Goal: Task Accomplishment & Management: Use online tool/utility

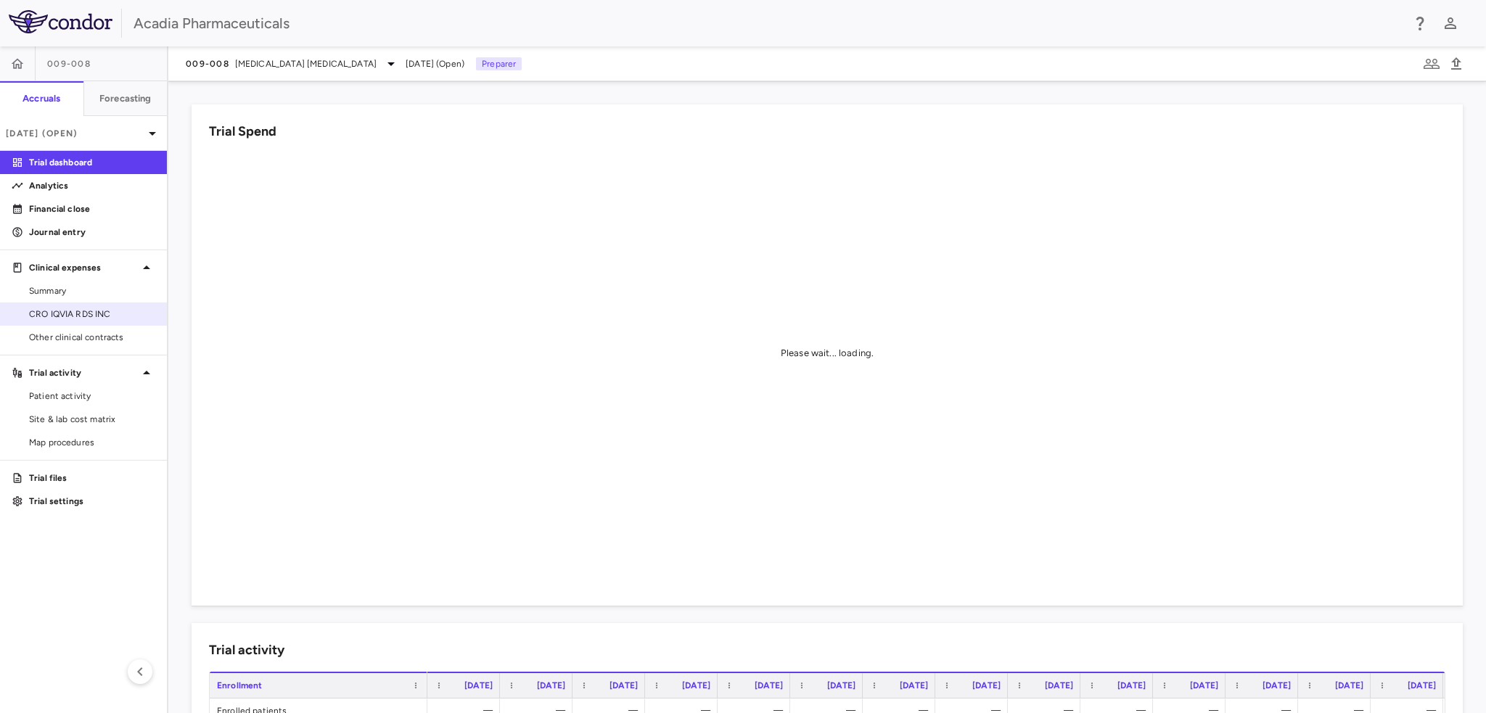
click at [64, 318] on span "CRO IQVIA RDS INC" at bounding box center [92, 314] width 126 height 13
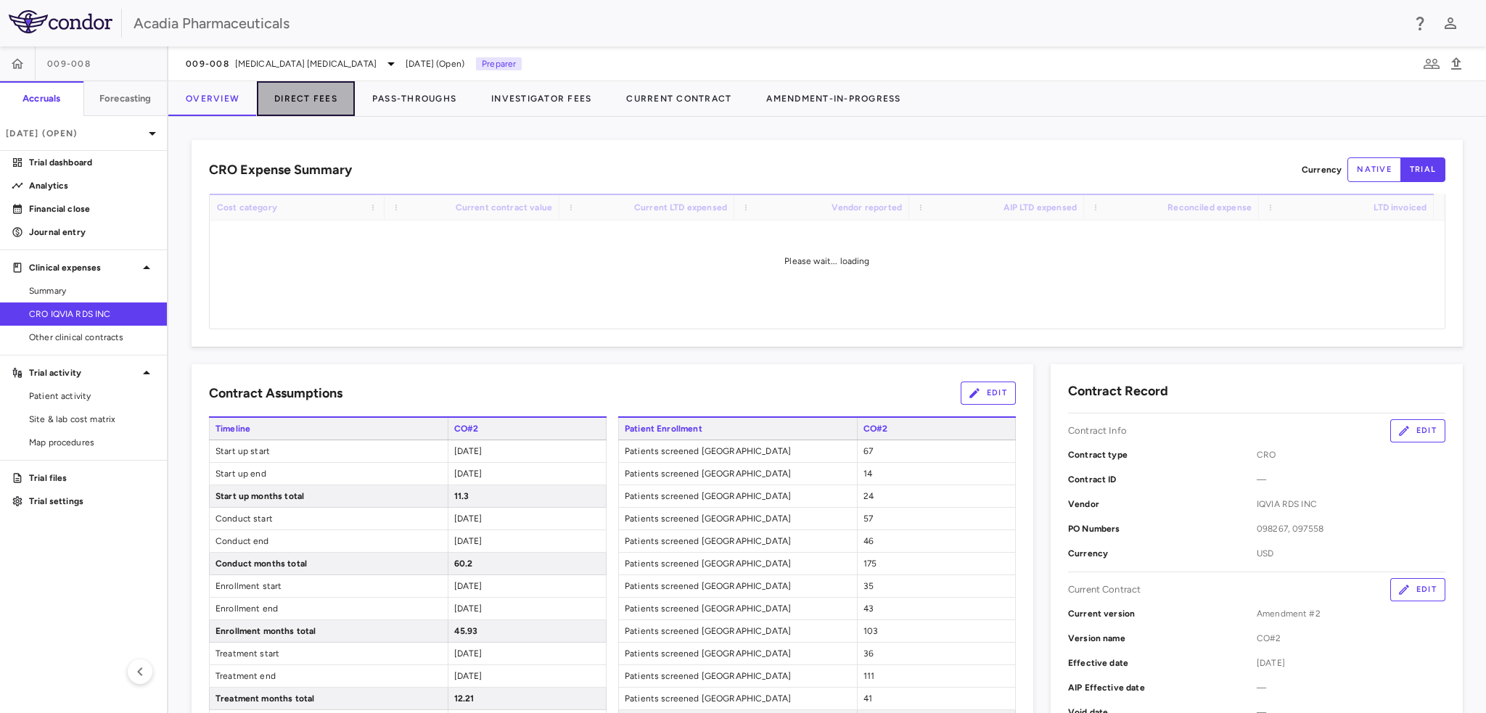
click at [316, 101] on button "Direct Fees" at bounding box center [306, 98] width 98 height 35
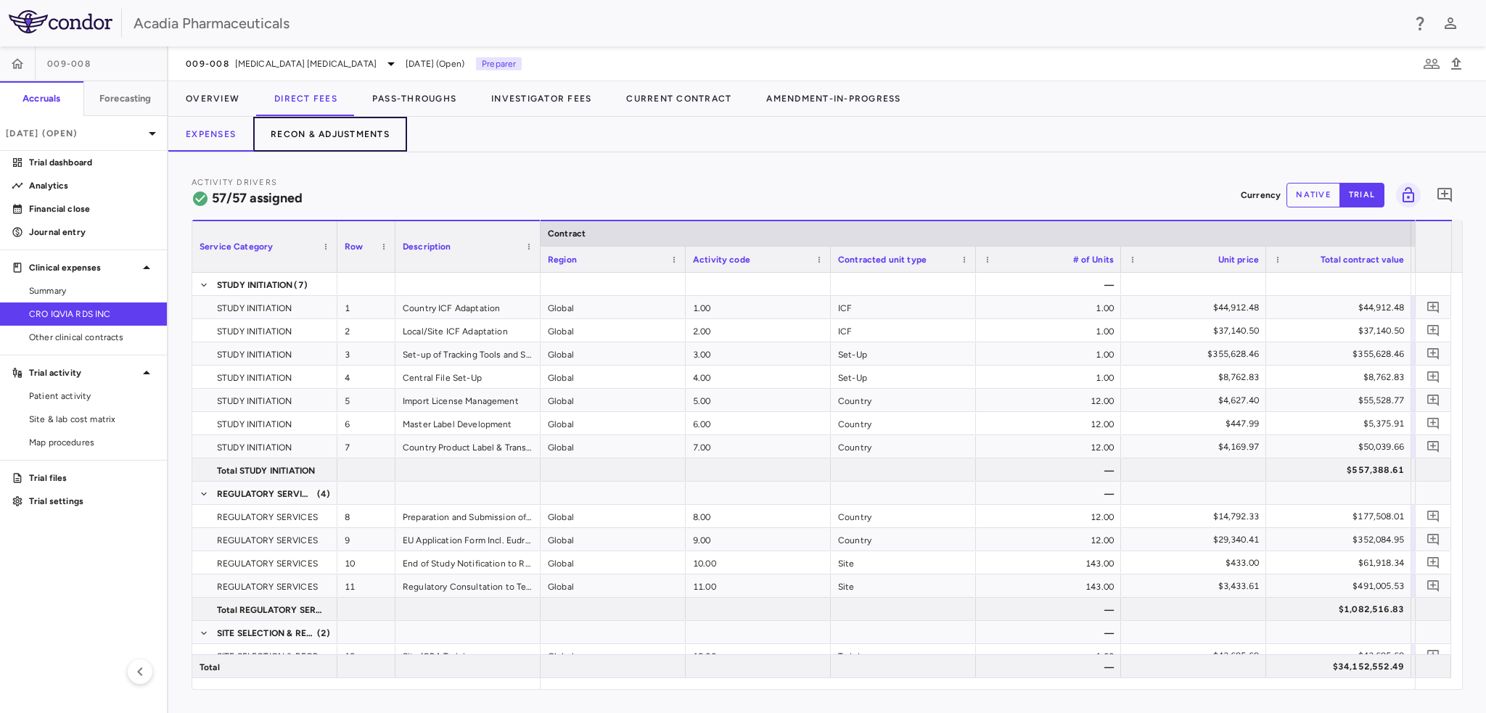
click at [344, 139] on button "Recon & Adjustments" at bounding box center [330, 134] width 154 height 35
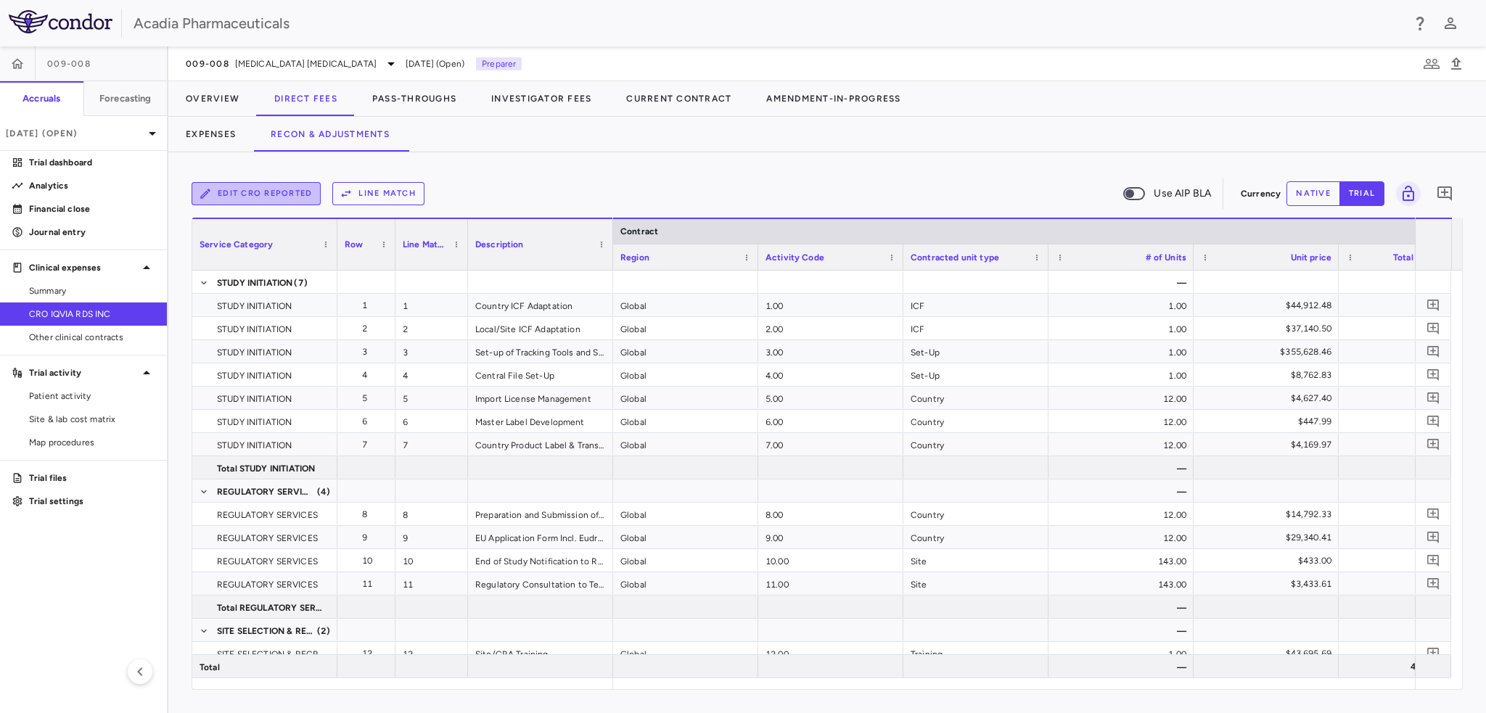
click at [287, 197] on button "Edit CRO reported" at bounding box center [256, 193] width 129 height 23
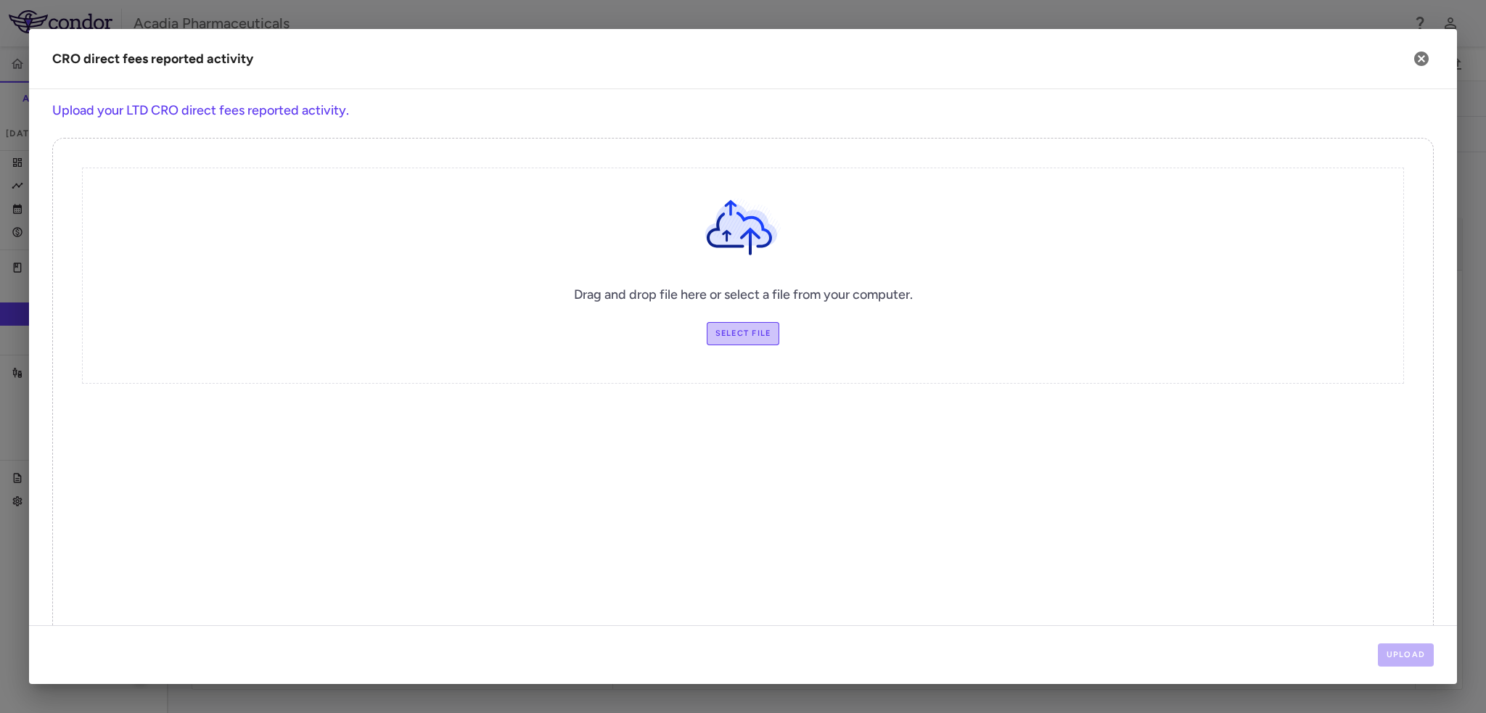
click at [739, 329] on label "Select file" at bounding box center [743, 333] width 73 height 23
click at [0, 0] on input "Select file" at bounding box center [0, 0] width 0 height 0
click at [1386, 657] on button "Upload" at bounding box center [1406, 654] width 57 height 23
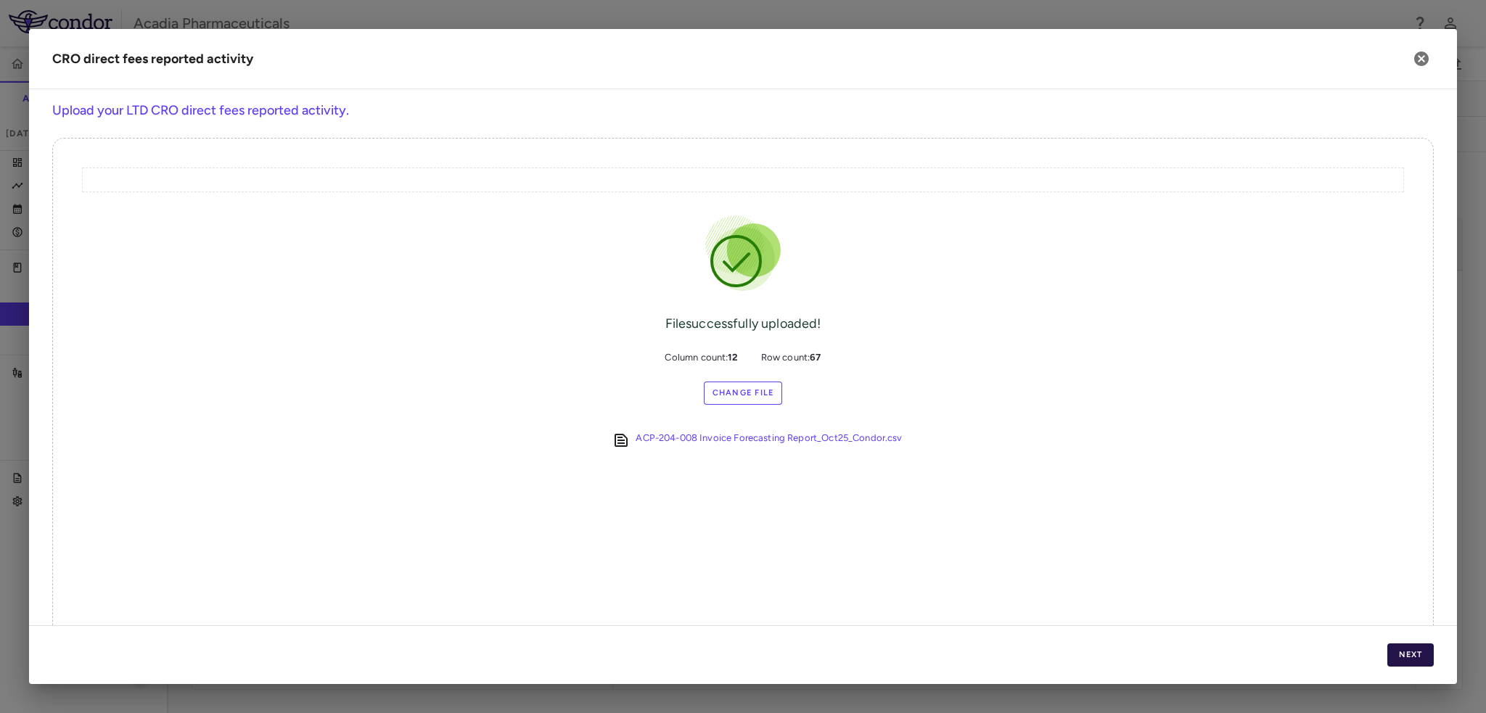
click at [1428, 661] on button "Next" at bounding box center [1410, 654] width 46 height 23
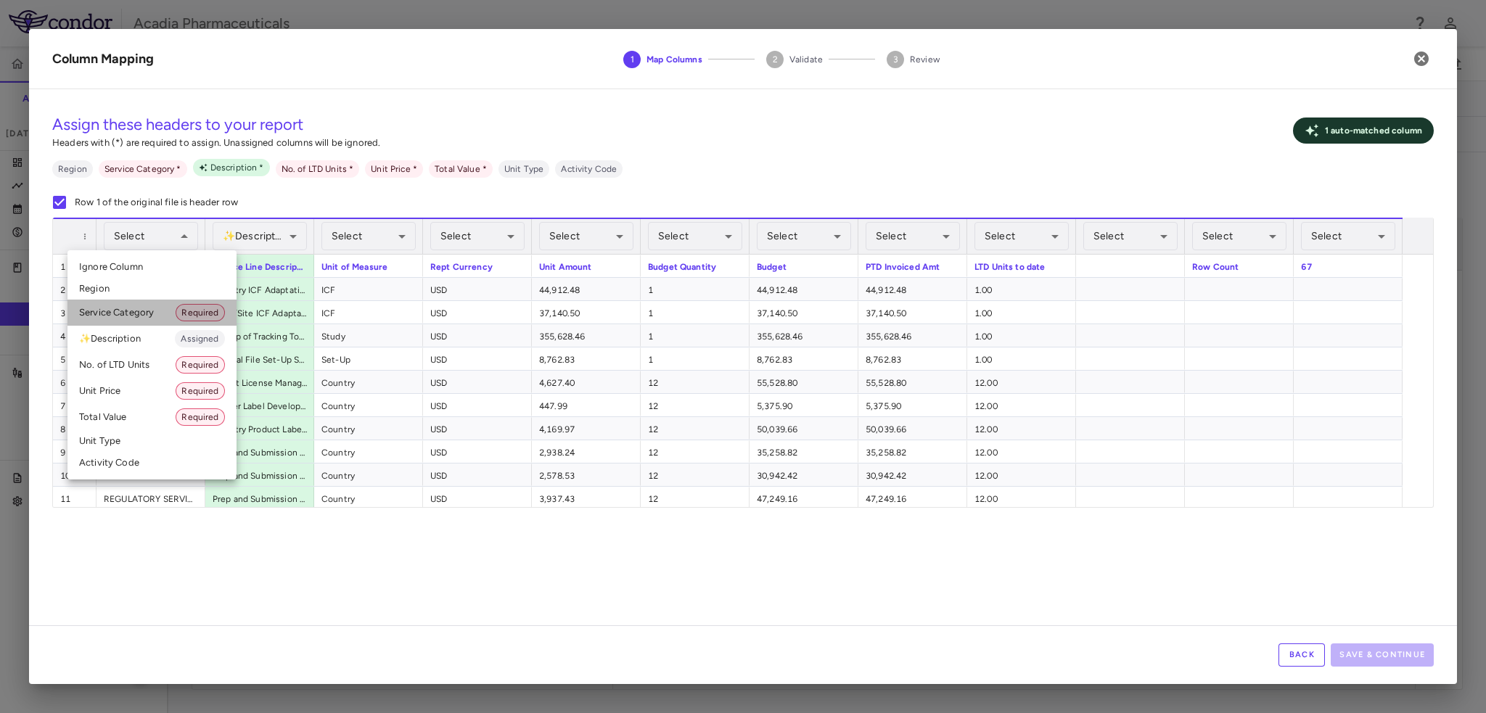
click at [166, 301] on li "Service Category Required" at bounding box center [151, 313] width 169 height 26
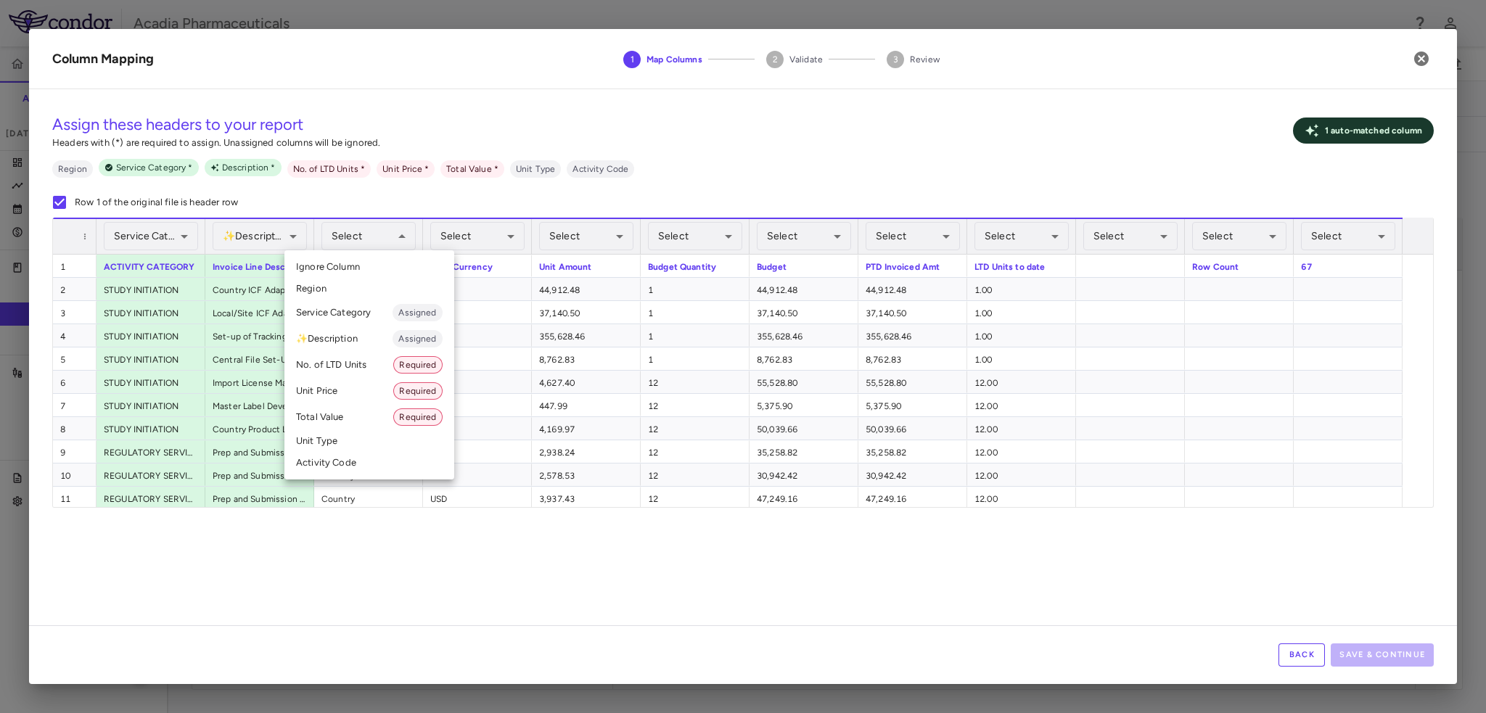
click at [351, 440] on li "Unit Type" at bounding box center [369, 441] width 170 height 22
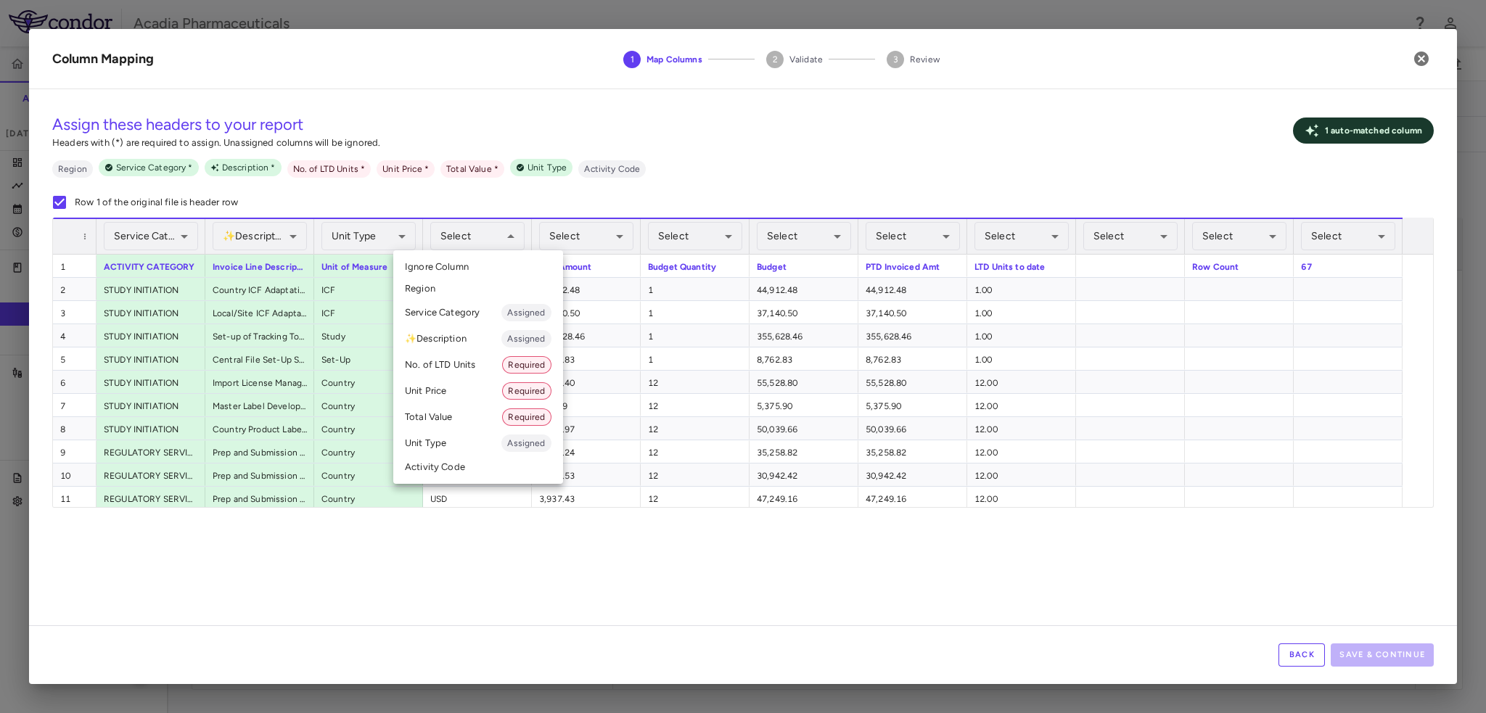
click at [604, 191] on div at bounding box center [743, 356] width 1486 height 713
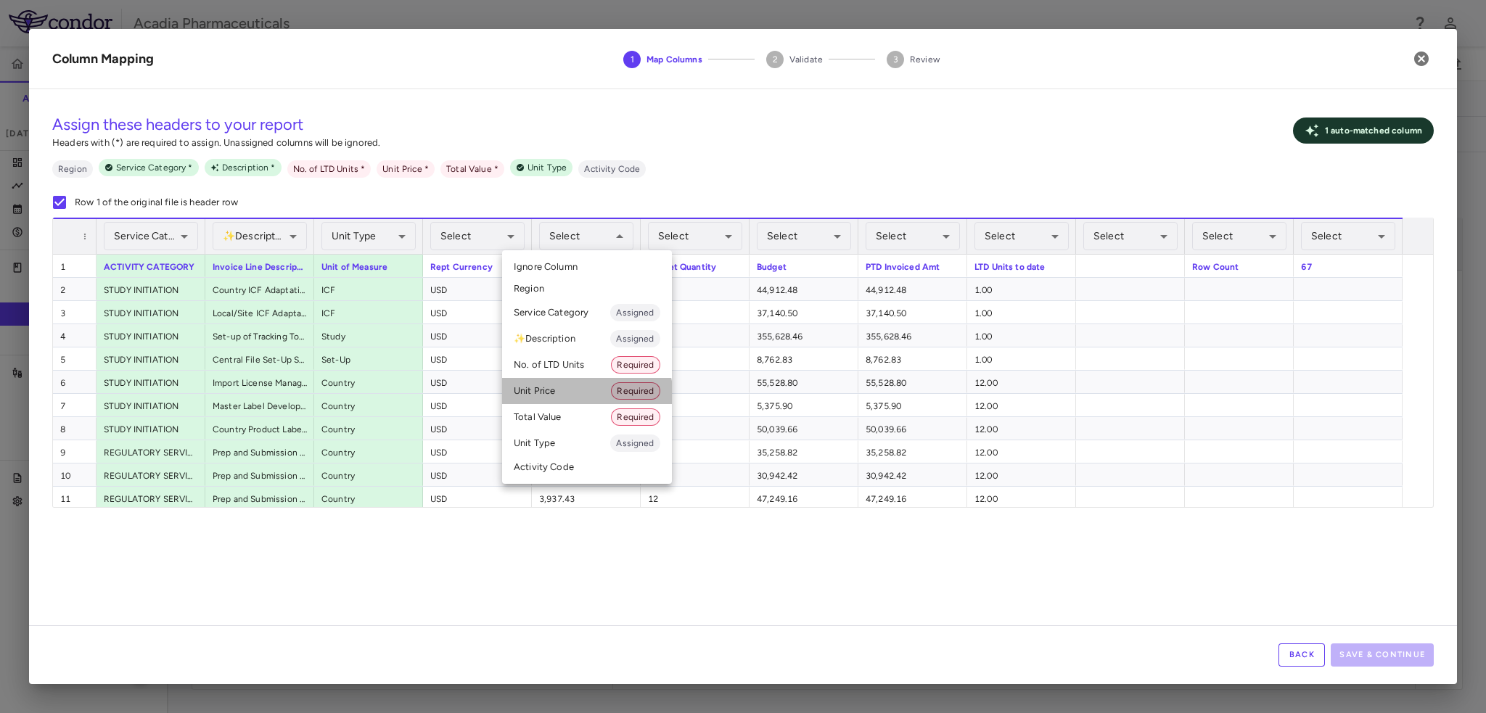
click at [573, 398] on li "Unit Price Required" at bounding box center [587, 391] width 170 height 26
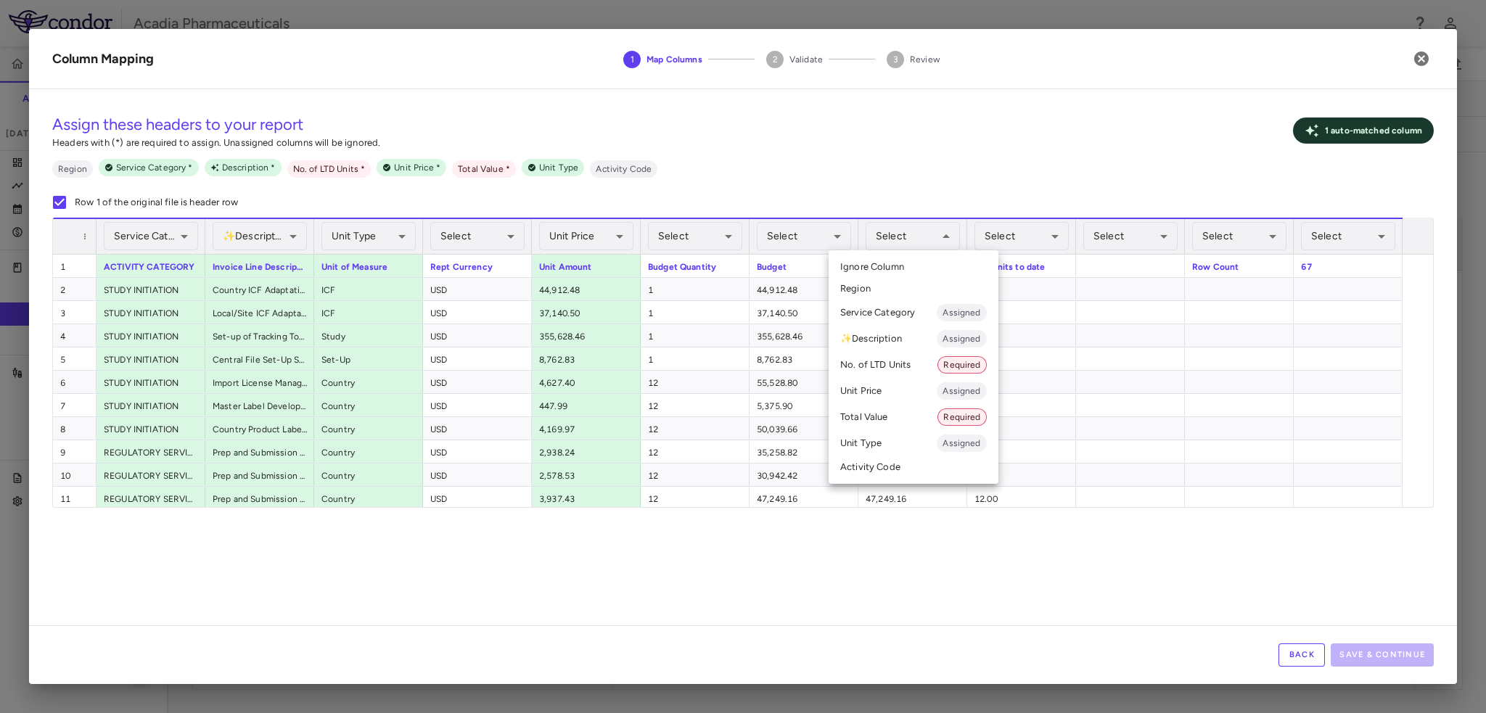
click at [894, 414] on li "Total Value Required" at bounding box center [913, 417] width 170 height 26
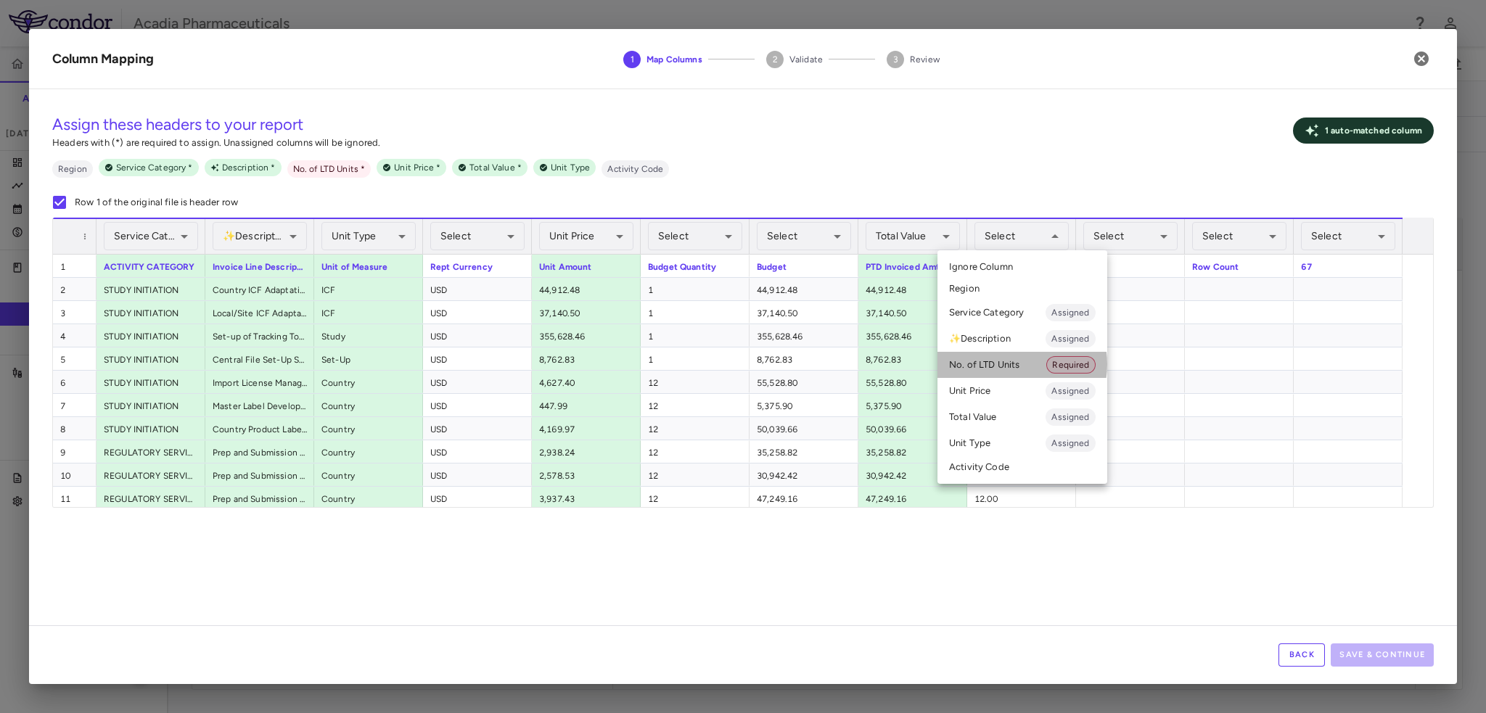
click at [1006, 364] on li "No. of LTD Units Required" at bounding box center [1022, 365] width 170 height 26
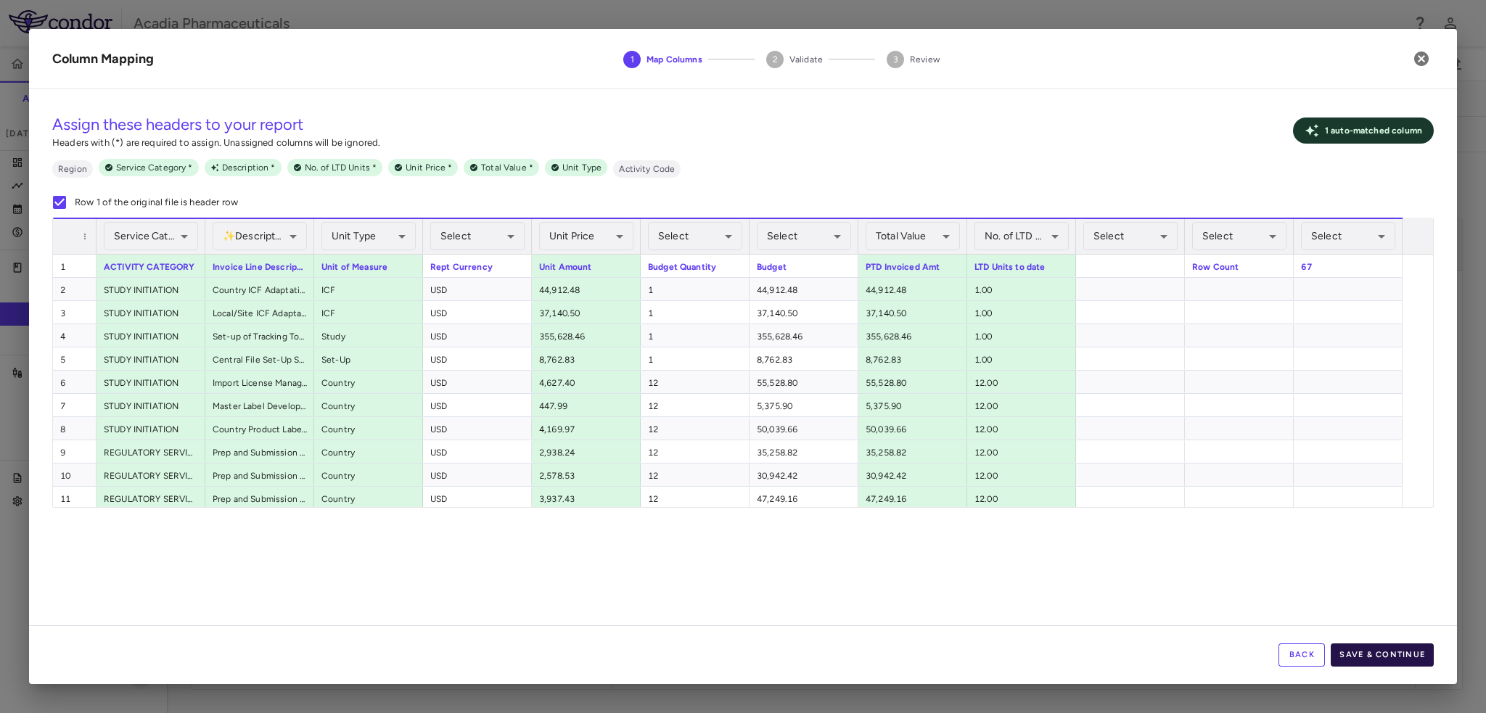
click at [1383, 655] on button "Save & Continue" at bounding box center [1382, 654] width 103 height 23
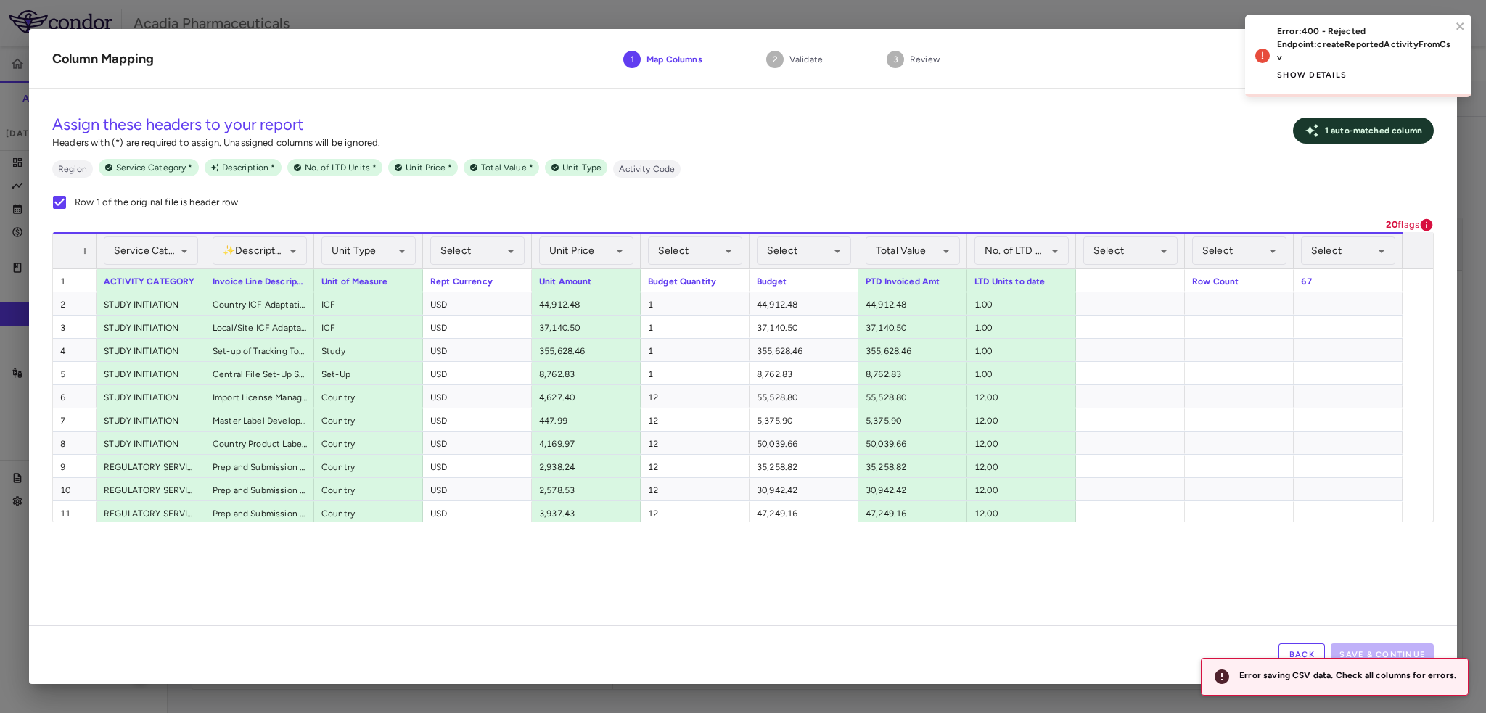
click at [1326, 81] on button "Show details" at bounding box center [1312, 75] width 70 height 23
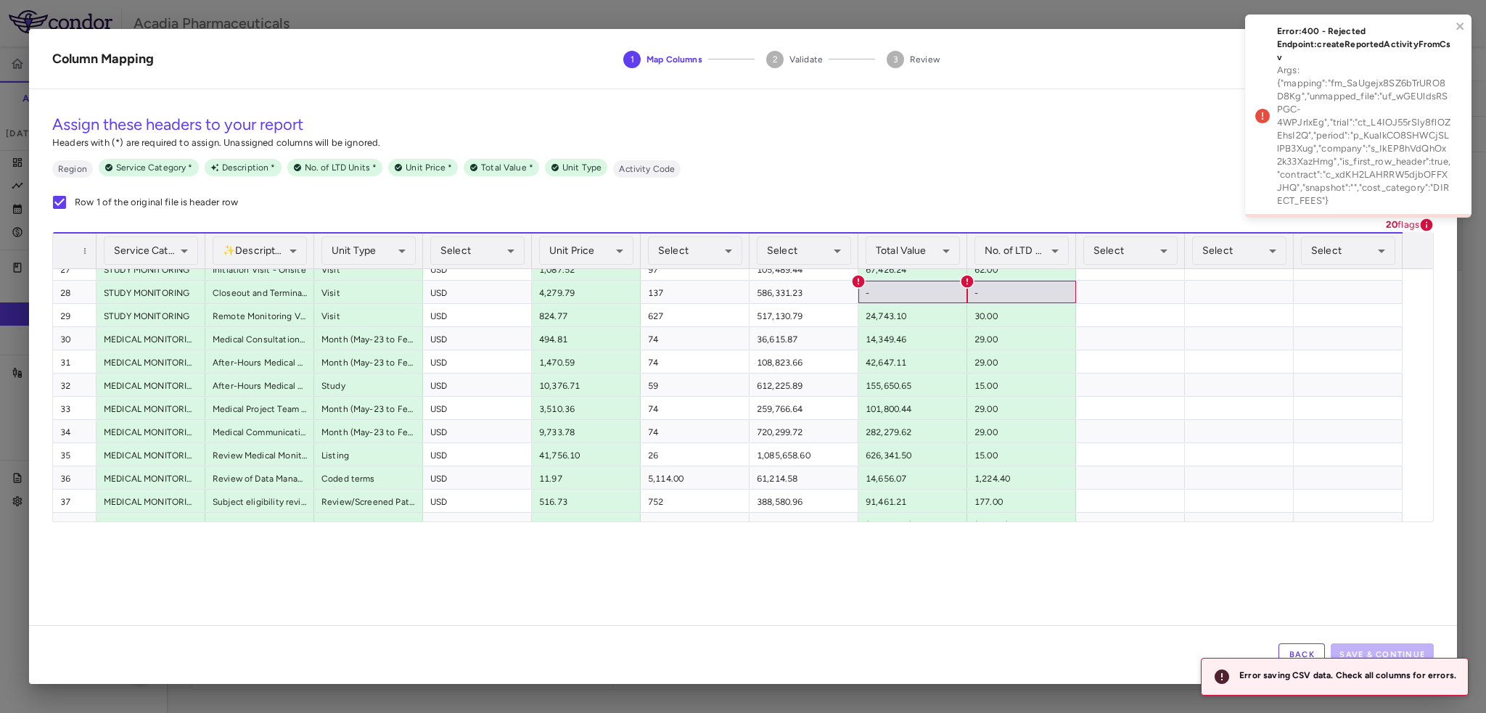
scroll to position [543, 0]
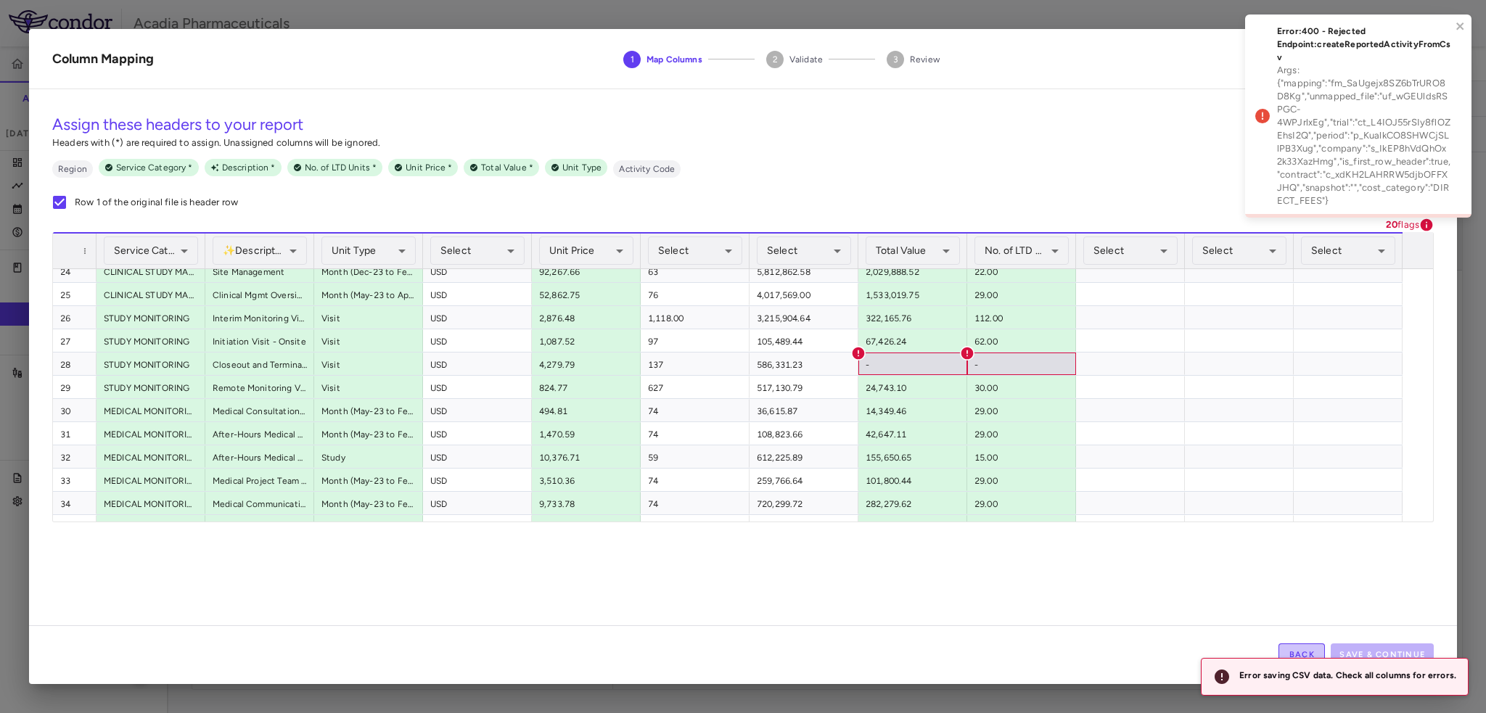
click at [1308, 651] on button "Back" at bounding box center [1301, 654] width 46 height 23
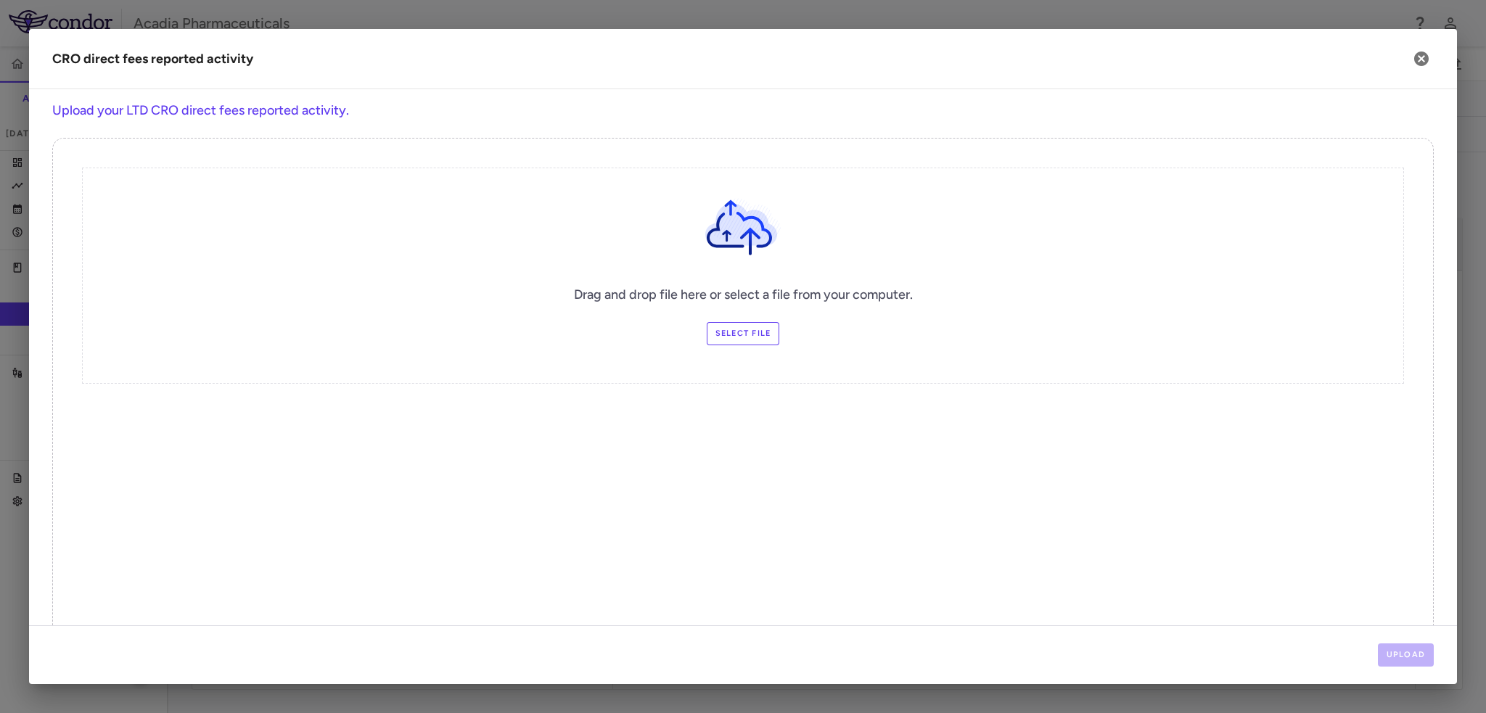
click at [760, 340] on label "Select file" at bounding box center [743, 333] width 73 height 23
click at [0, 0] on input "Select file" at bounding box center [0, 0] width 0 height 0
click at [1417, 646] on button "Upload" at bounding box center [1406, 654] width 57 height 23
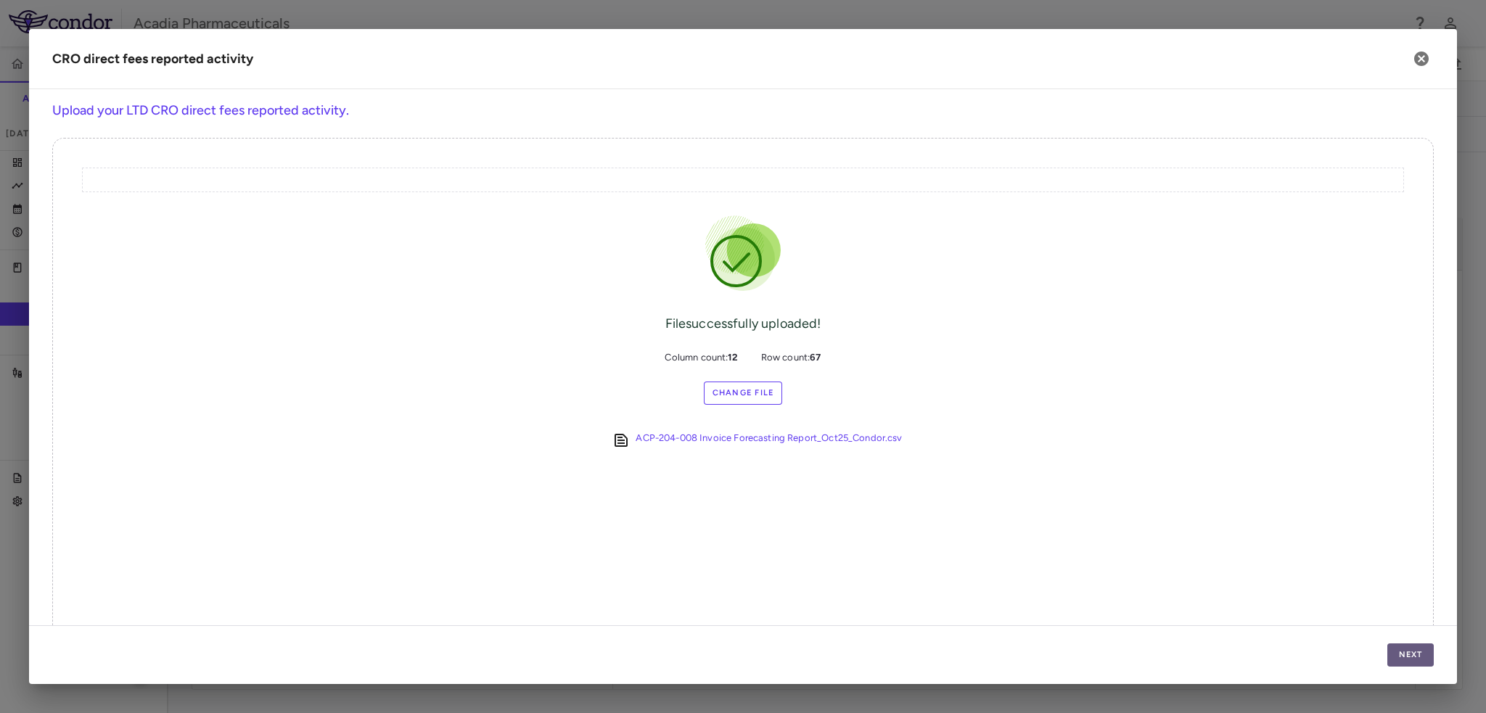
click at [1421, 659] on button "Next" at bounding box center [1410, 654] width 46 height 23
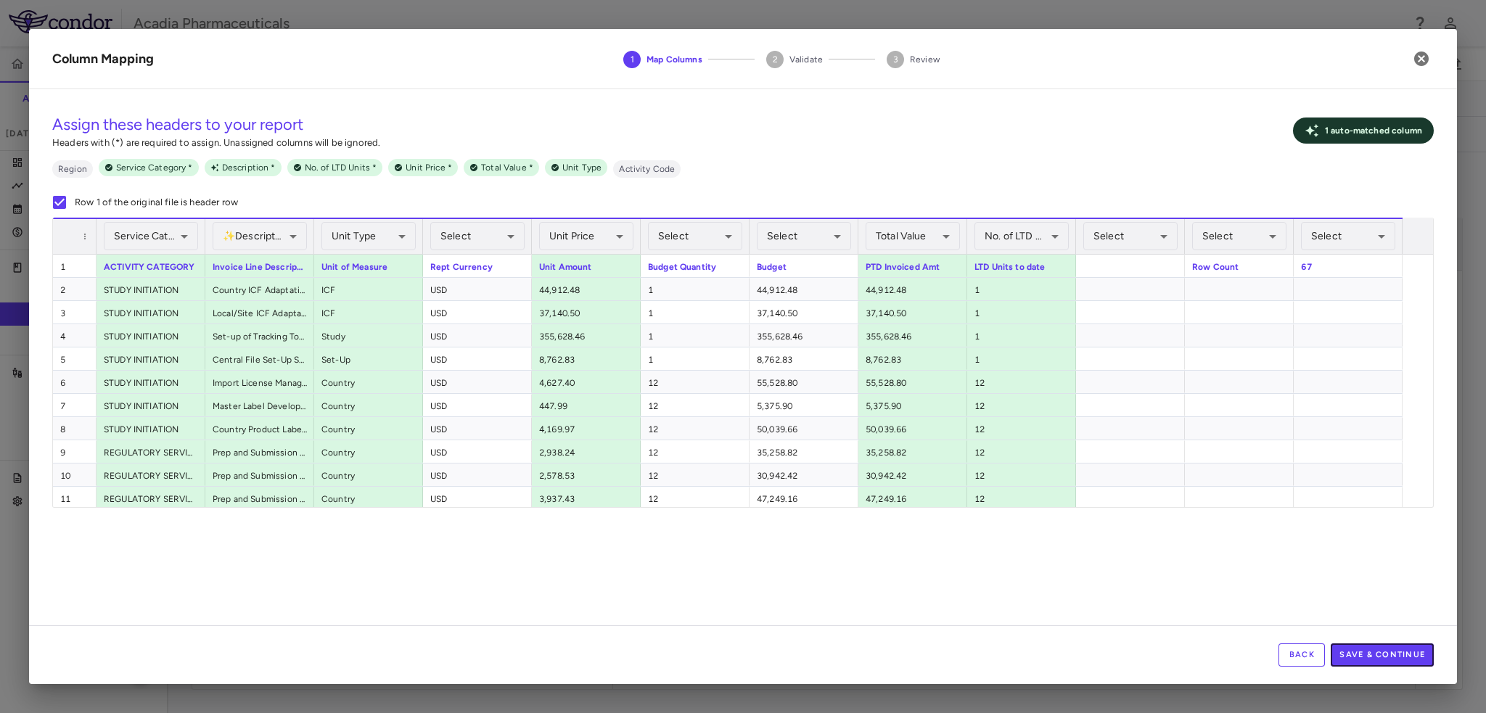
click at [1377, 662] on button "Save & Continue" at bounding box center [1382, 654] width 103 height 23
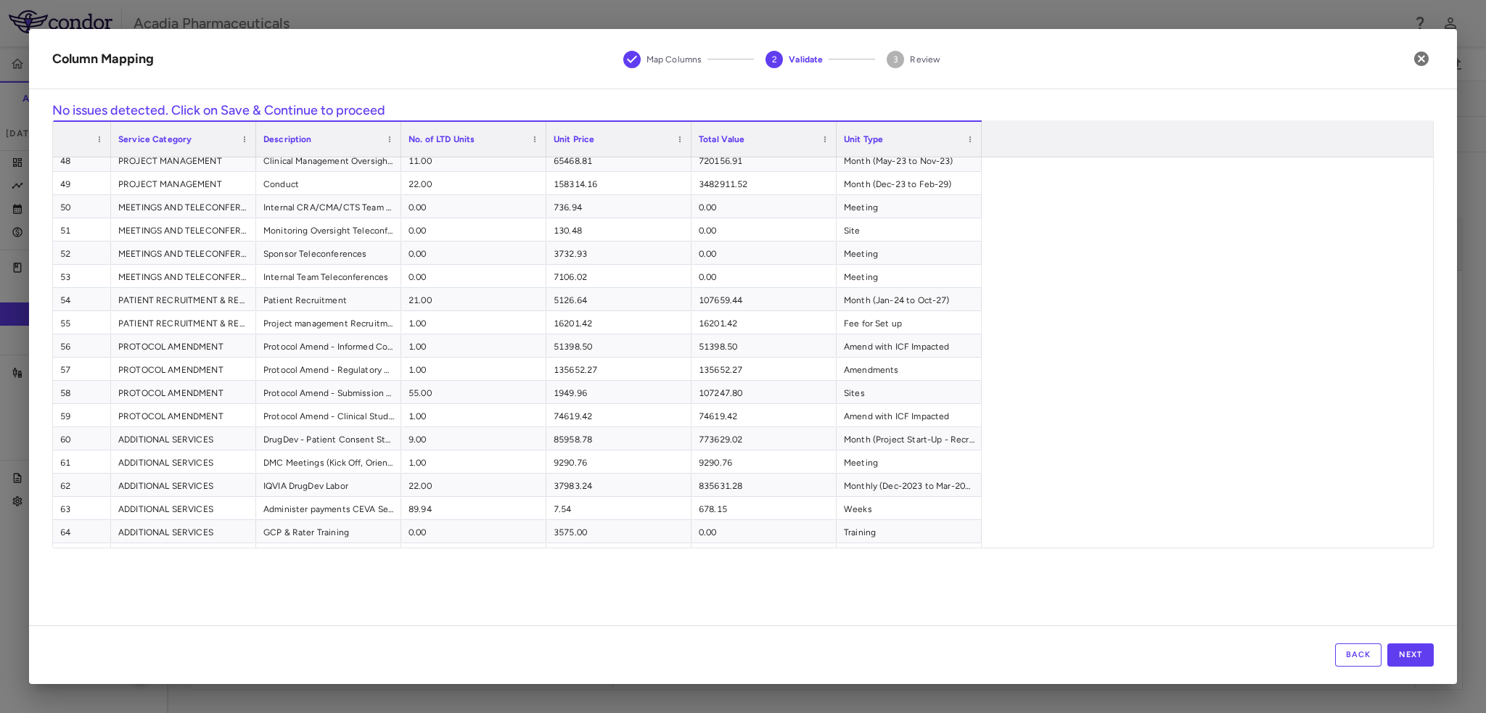
scroll to position [0, 0]
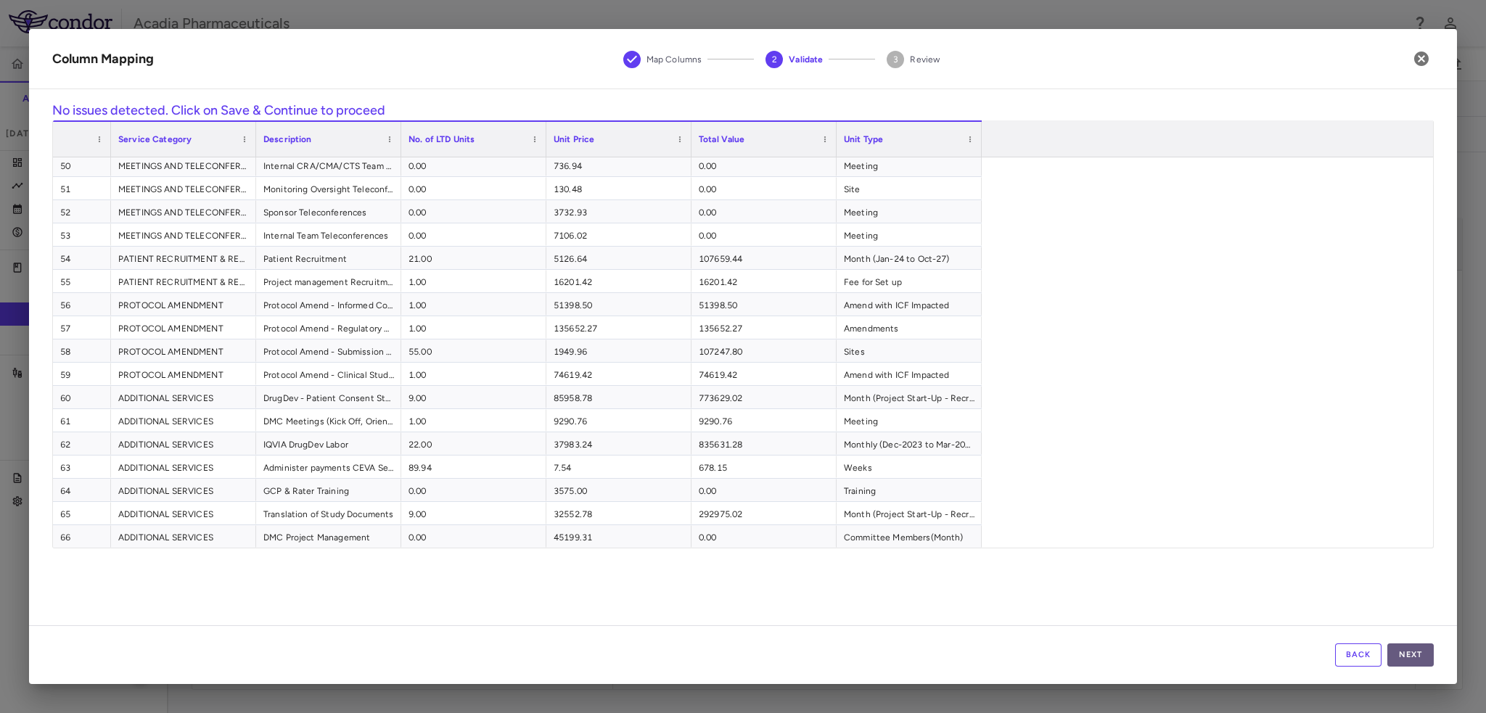
click at [1402, 654] on button "Next" at bounding box center [1410, 654] width 46 height 23
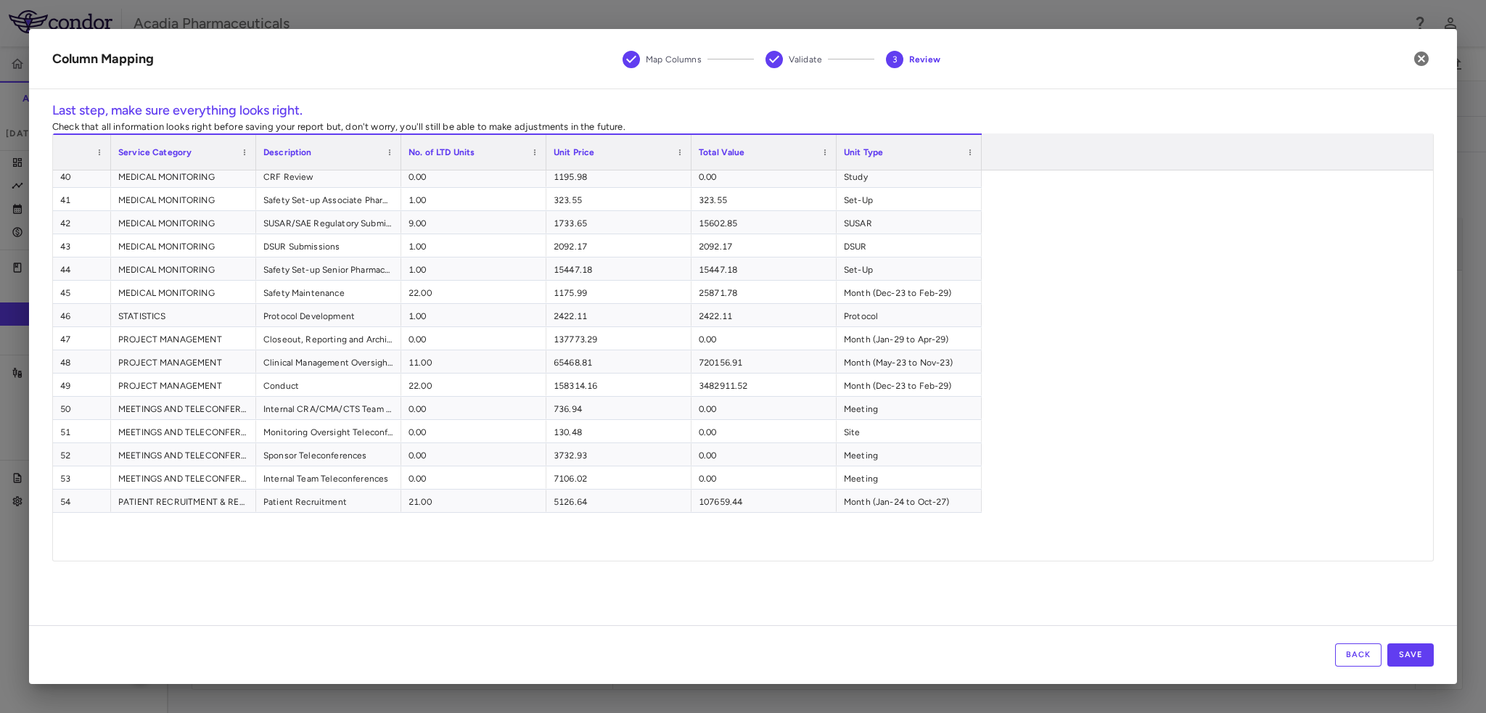
scroll to position [1141, 0]
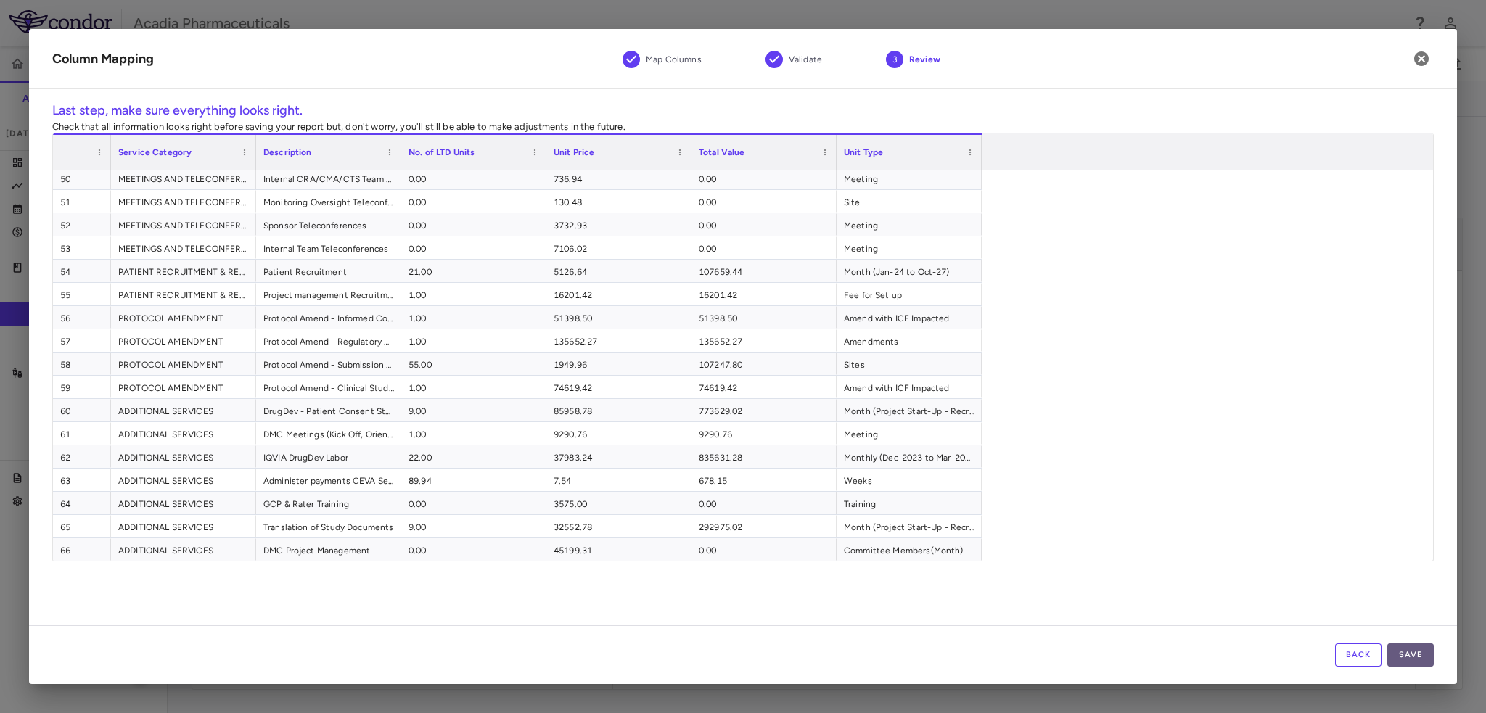
click at [1408, 662] on button "Save" at bounding box center [1410, 654] width 46 height 23
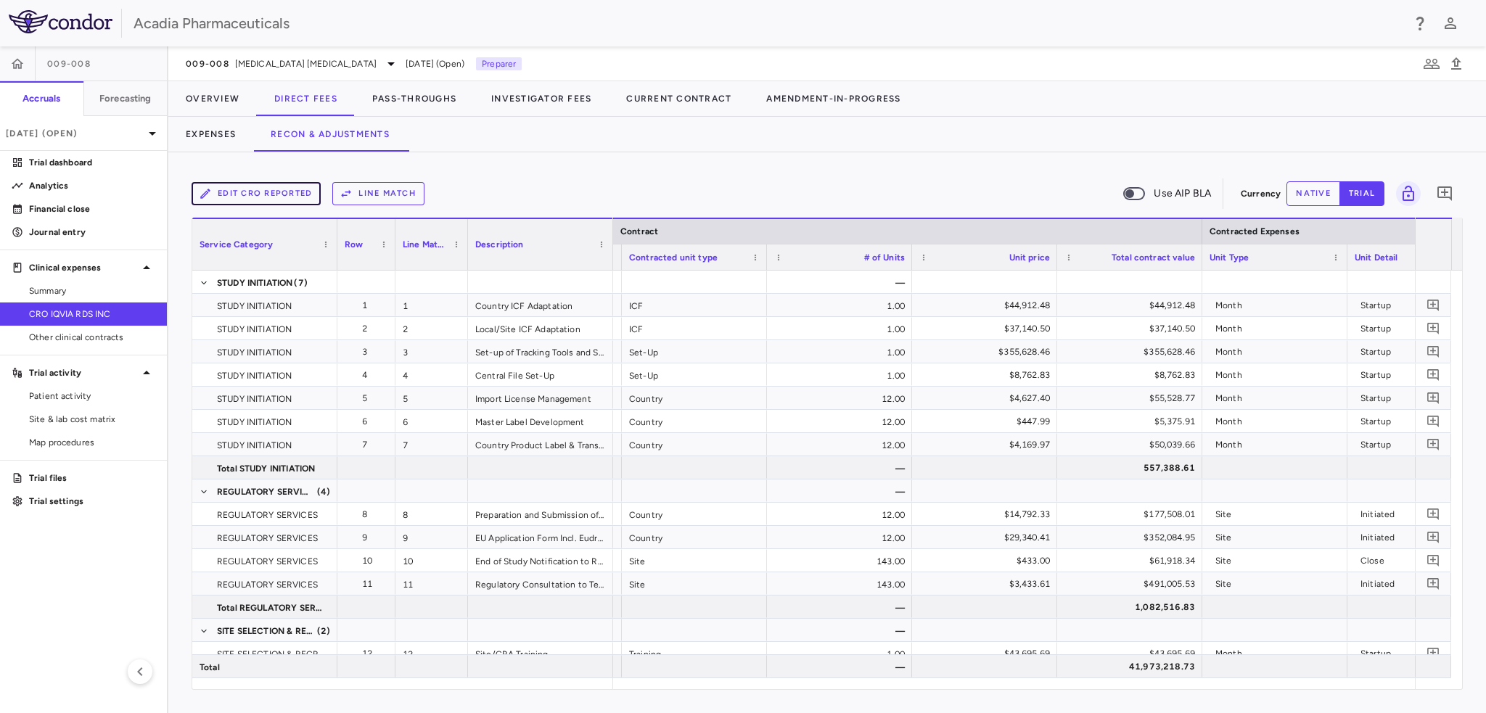
scroll to position [0, 694]
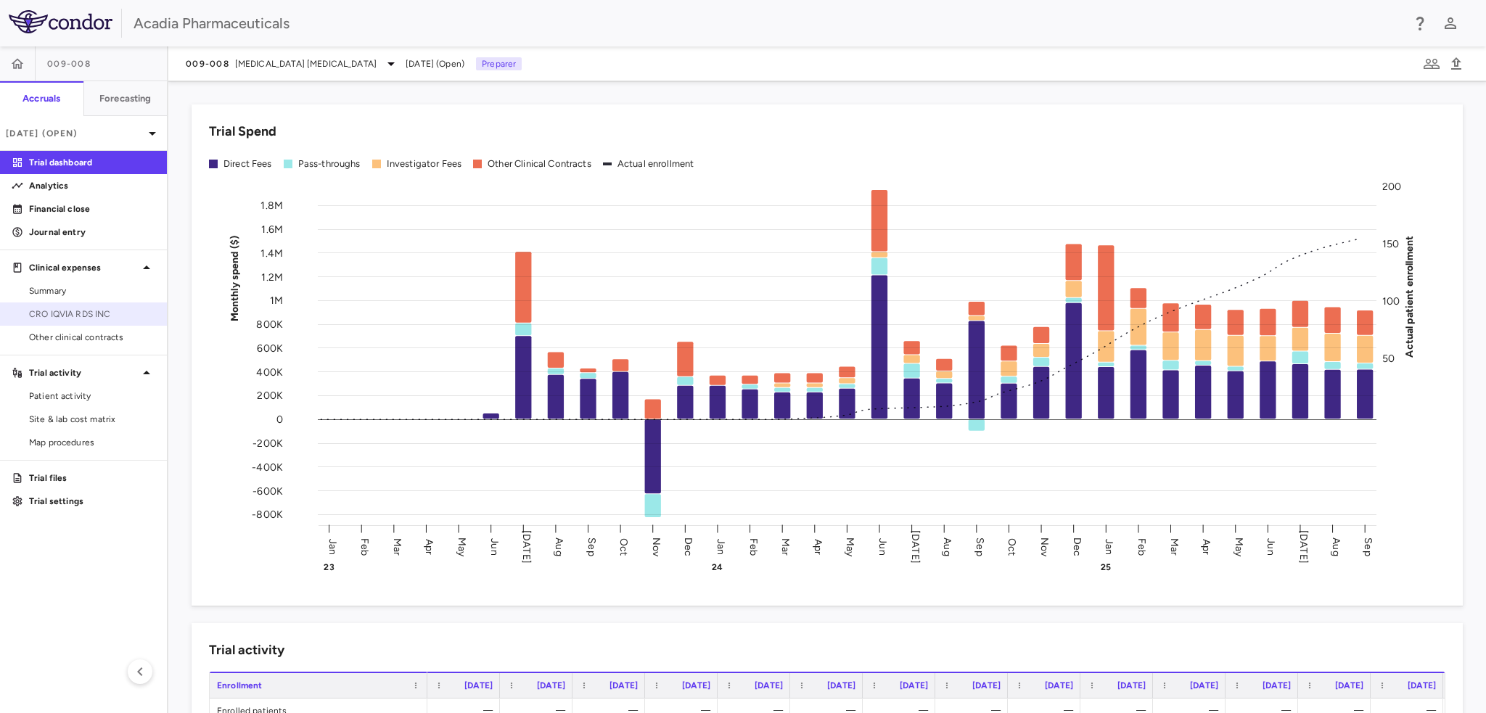
click at [87, 312] on span "CRO IQVIA RDS INC" at bounding box center [92, 314] width 126 height 13
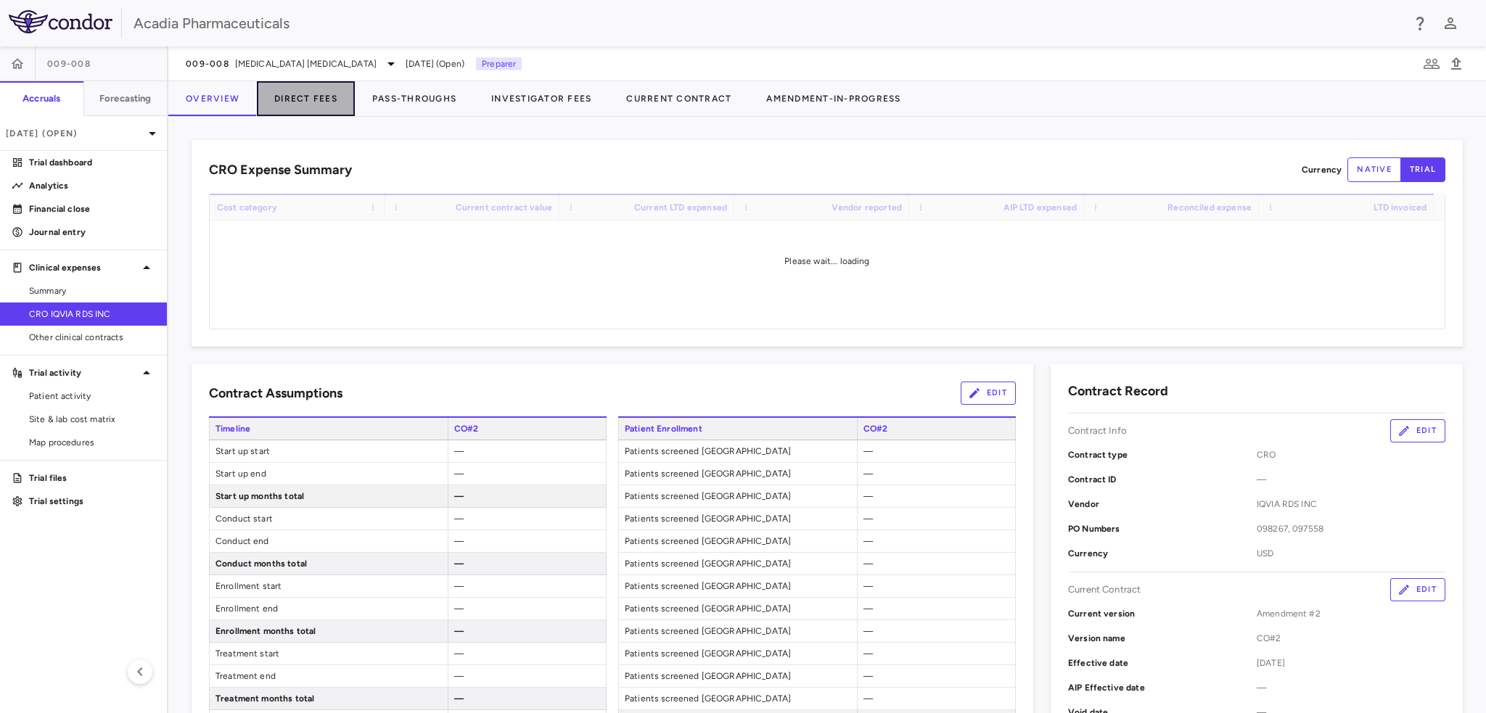
click at [308, 95] on button "Direct Fees" at bounding box center [306, 98] width 98 height 35
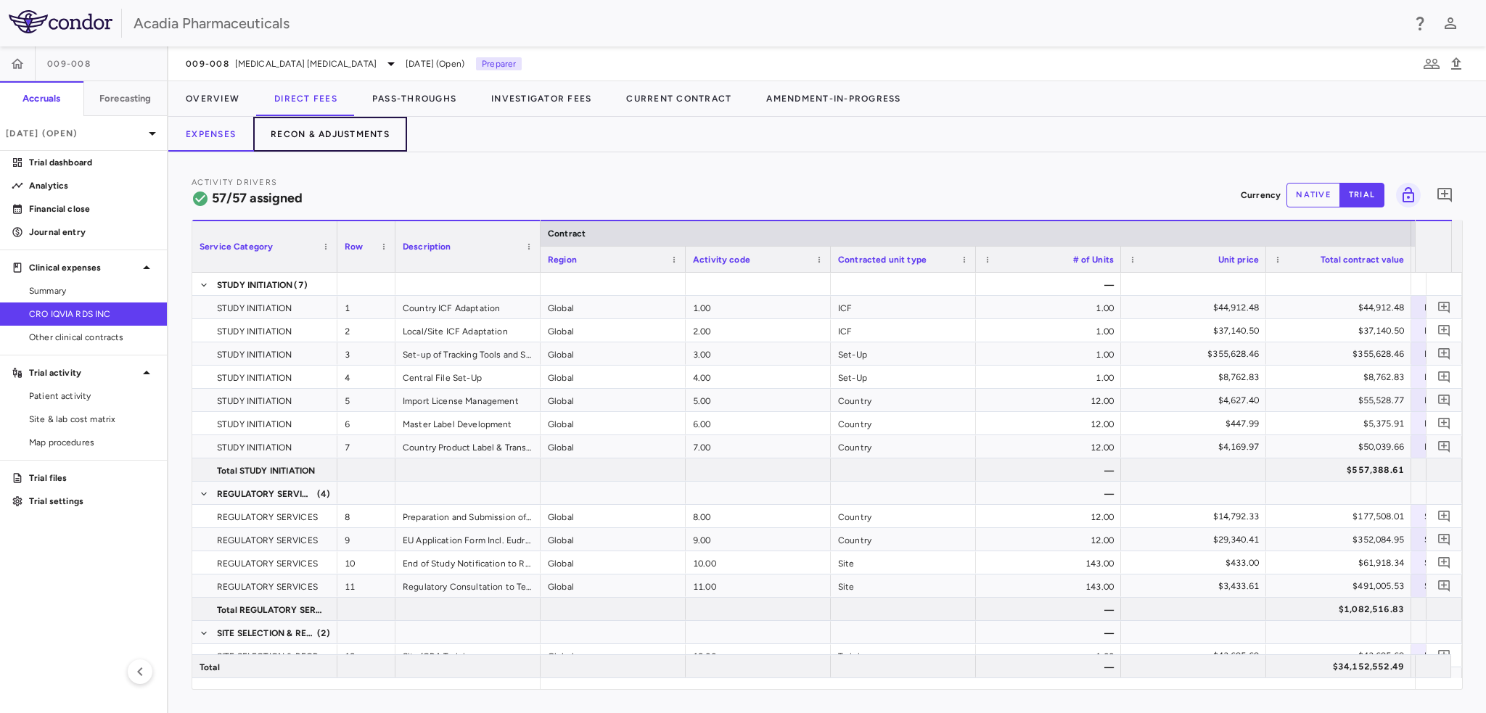
click at [345, 129] on button "Recon & Adjustments" at bounding box center [330, 134] width 154 height 35
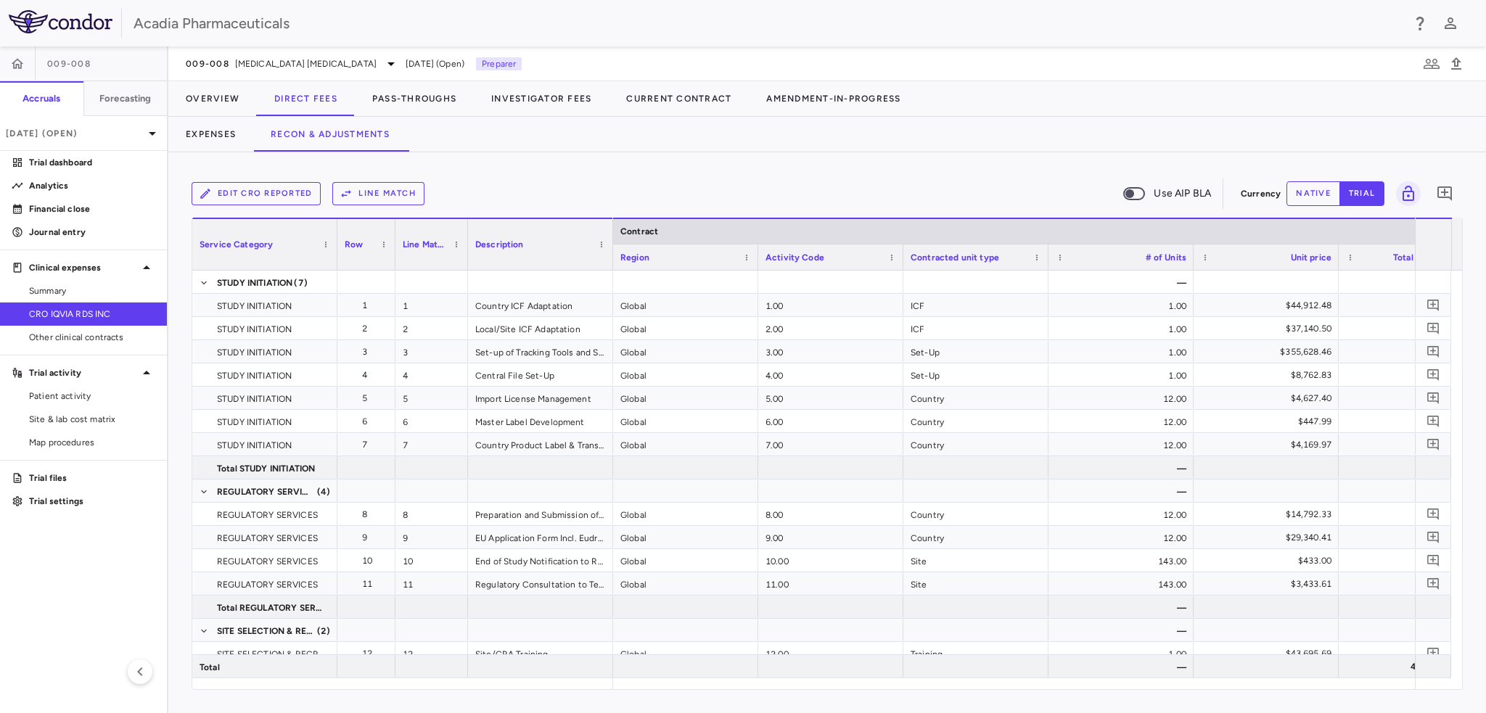
click at [369, 200] on button "Line Match" at bounding box center [378, 193] width 92 height 23
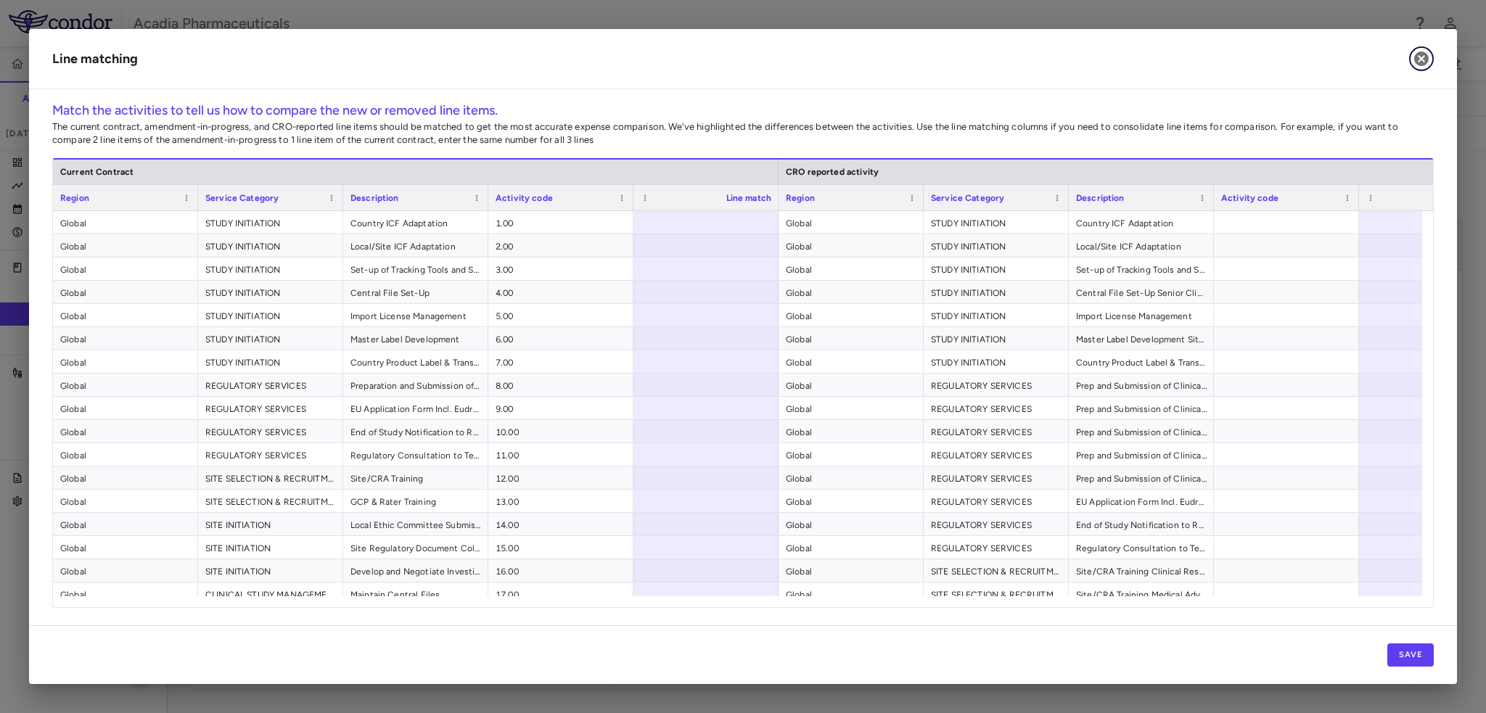
click at [1425, 63] on icon "button" at bounding box center [1421, 59] width 15 height 15
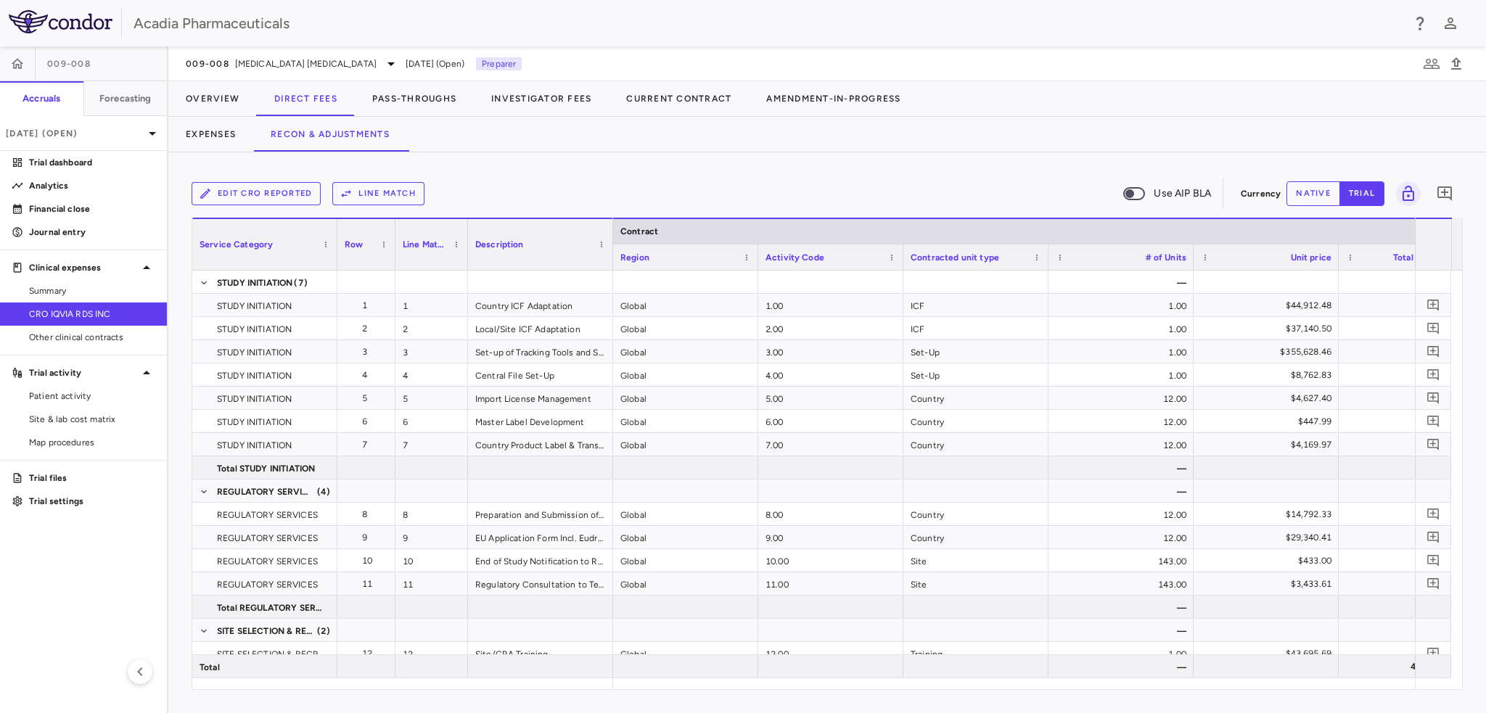
click at [371, 193] on button "Line Match" at bounding box center [378, 193] width 92 height 23
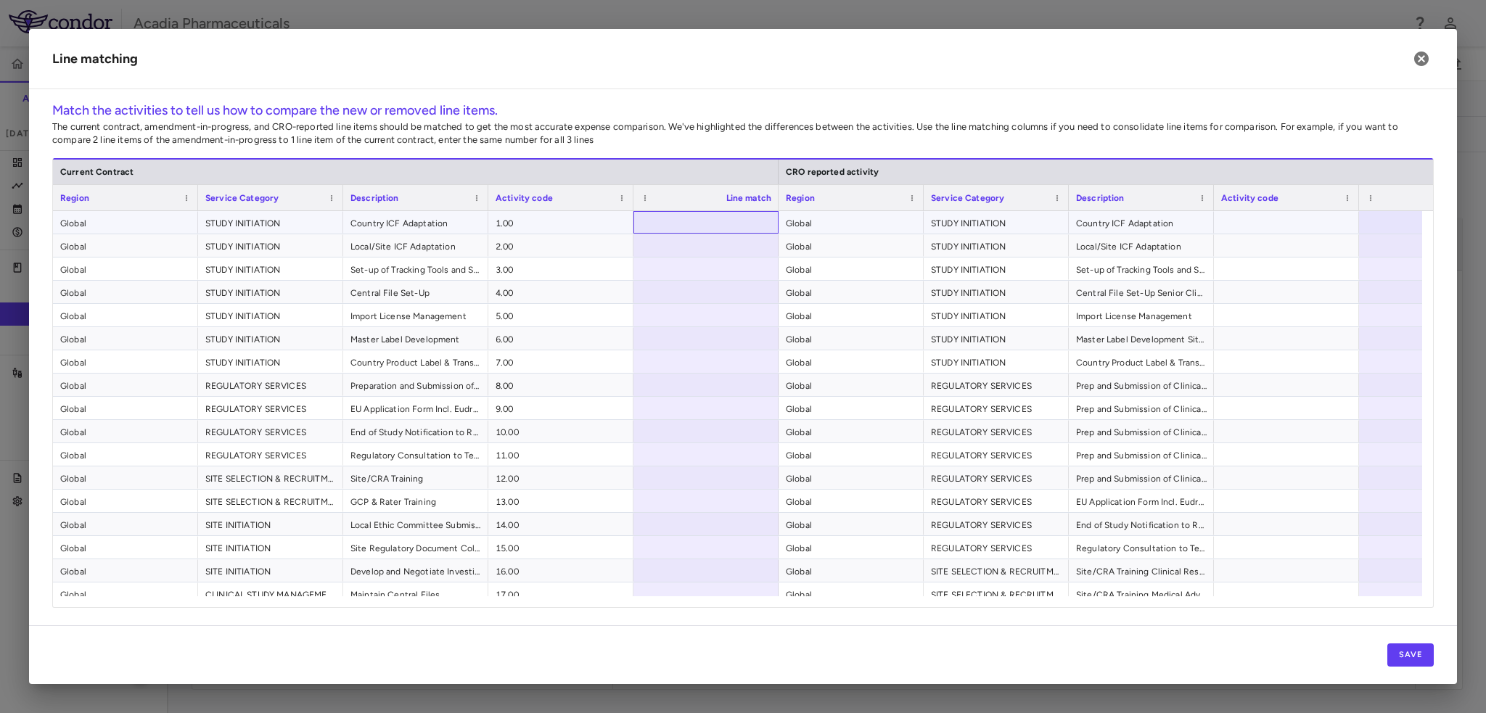
click at [682, 223] on div at bounding box center [705, 222] width 145 height 22
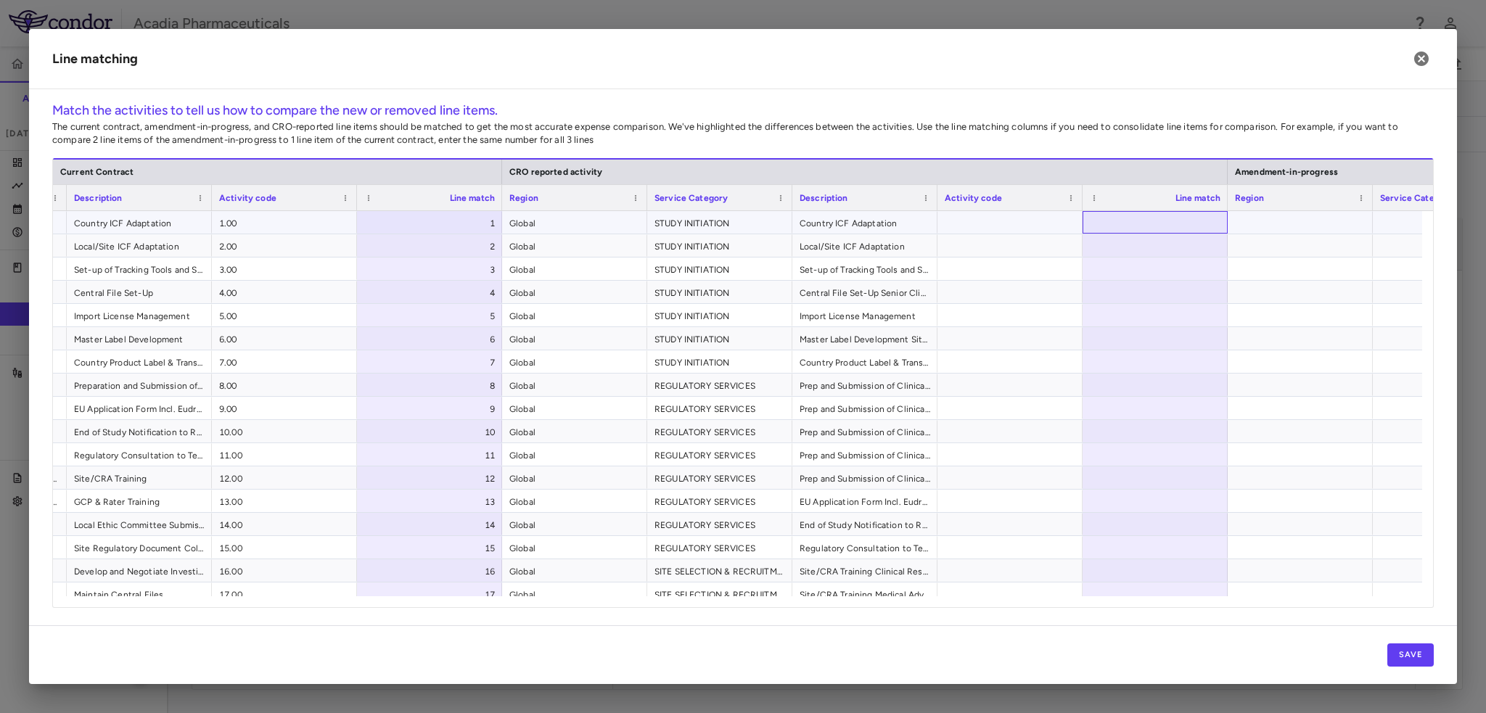
click at [1171, 231] on div at bounding box center [1154, 222] width 145 height 22
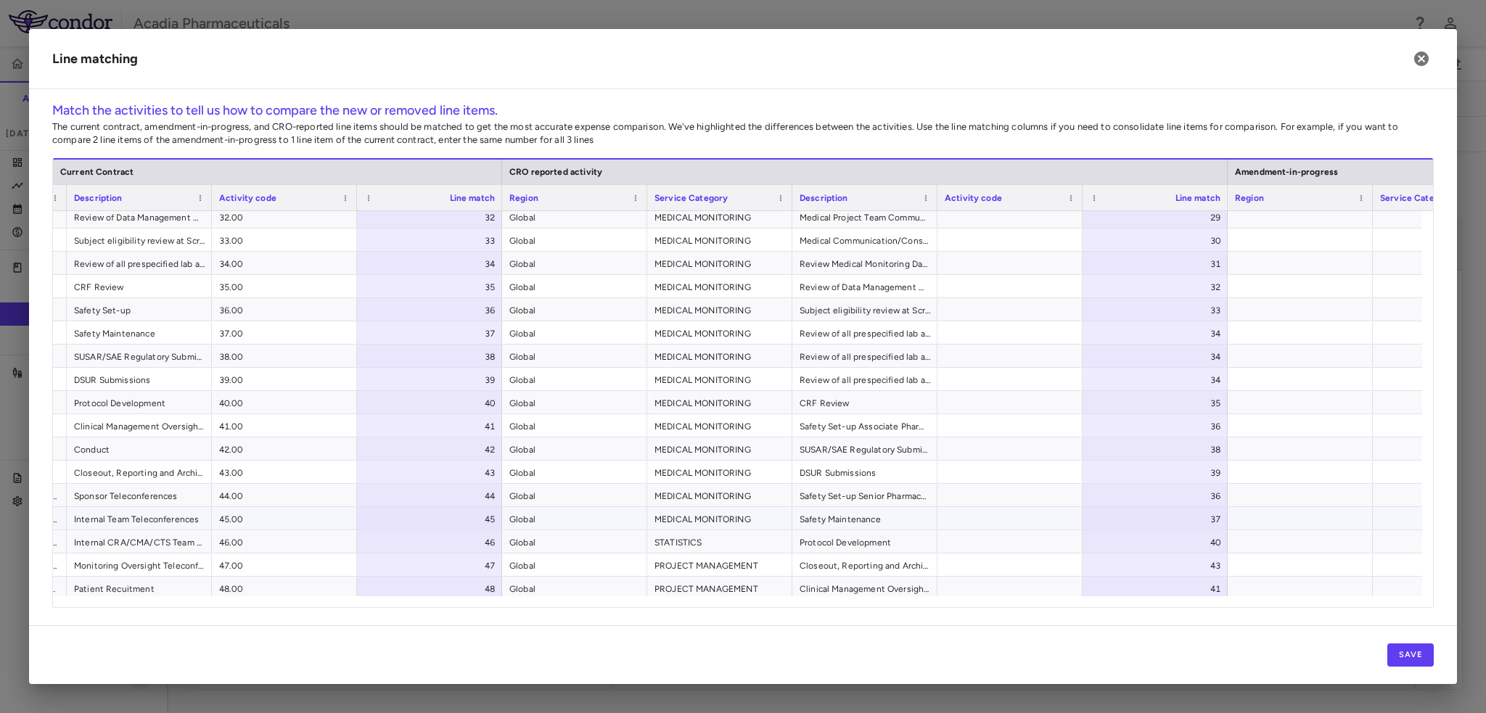
scroll to position [1146, 0]
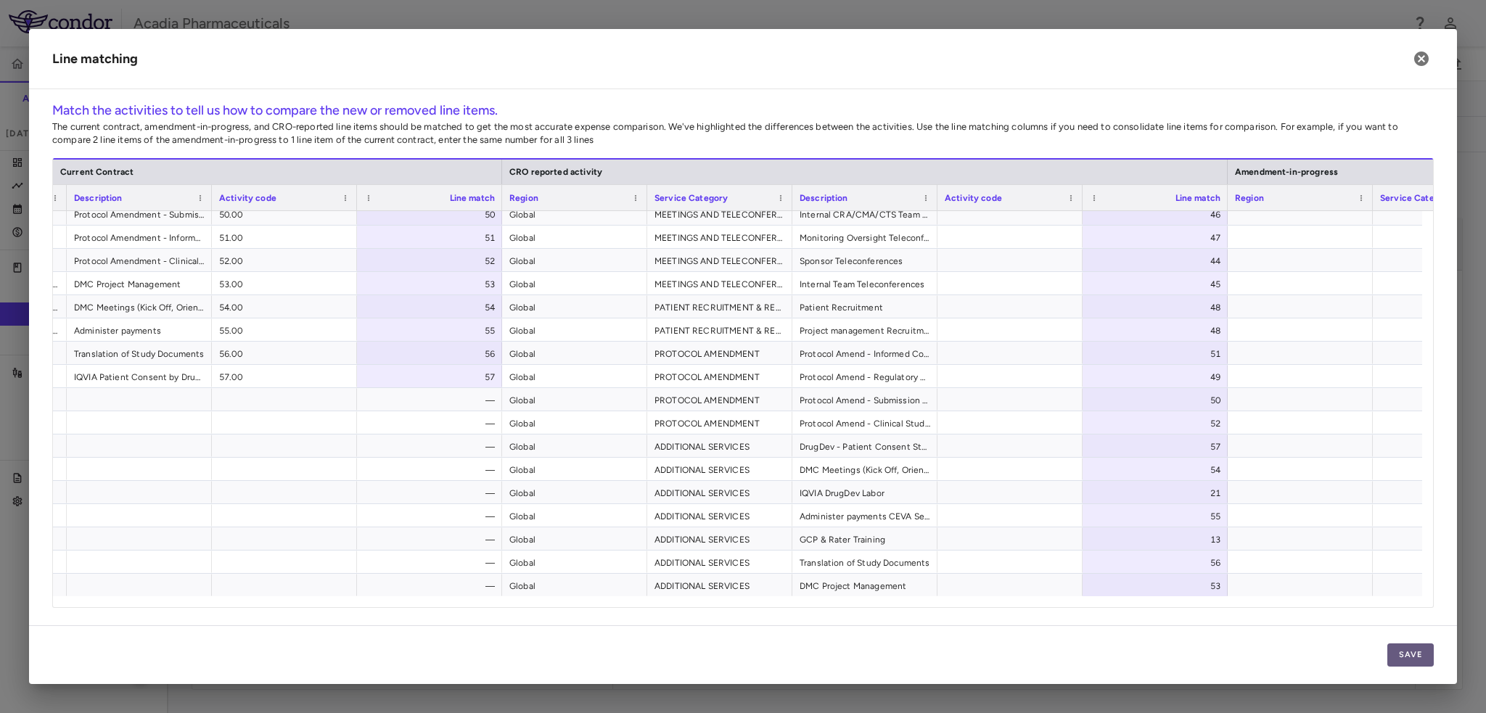
click at [1428, 658] on button "Save" at bounding box center [1410, 654] width 46 height 23
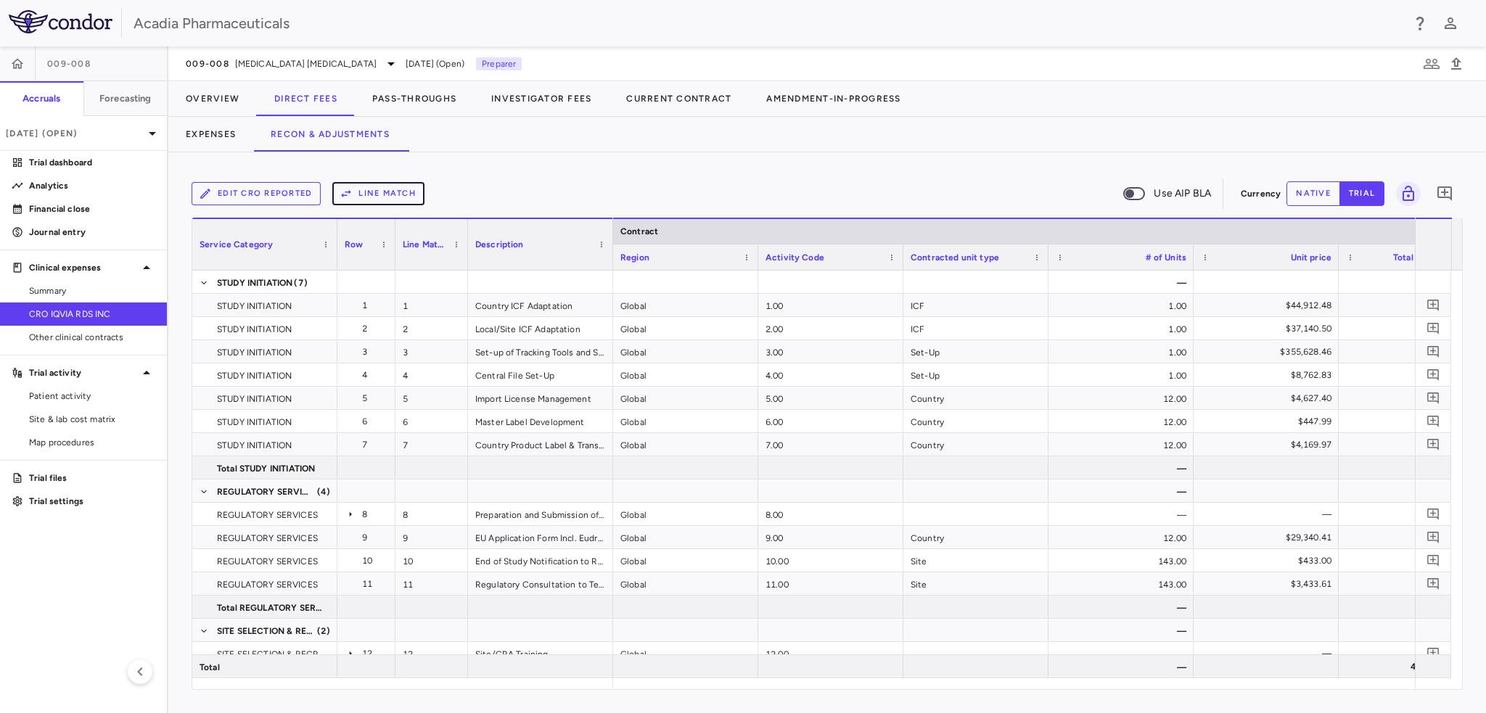
scroll to position [0, 234]
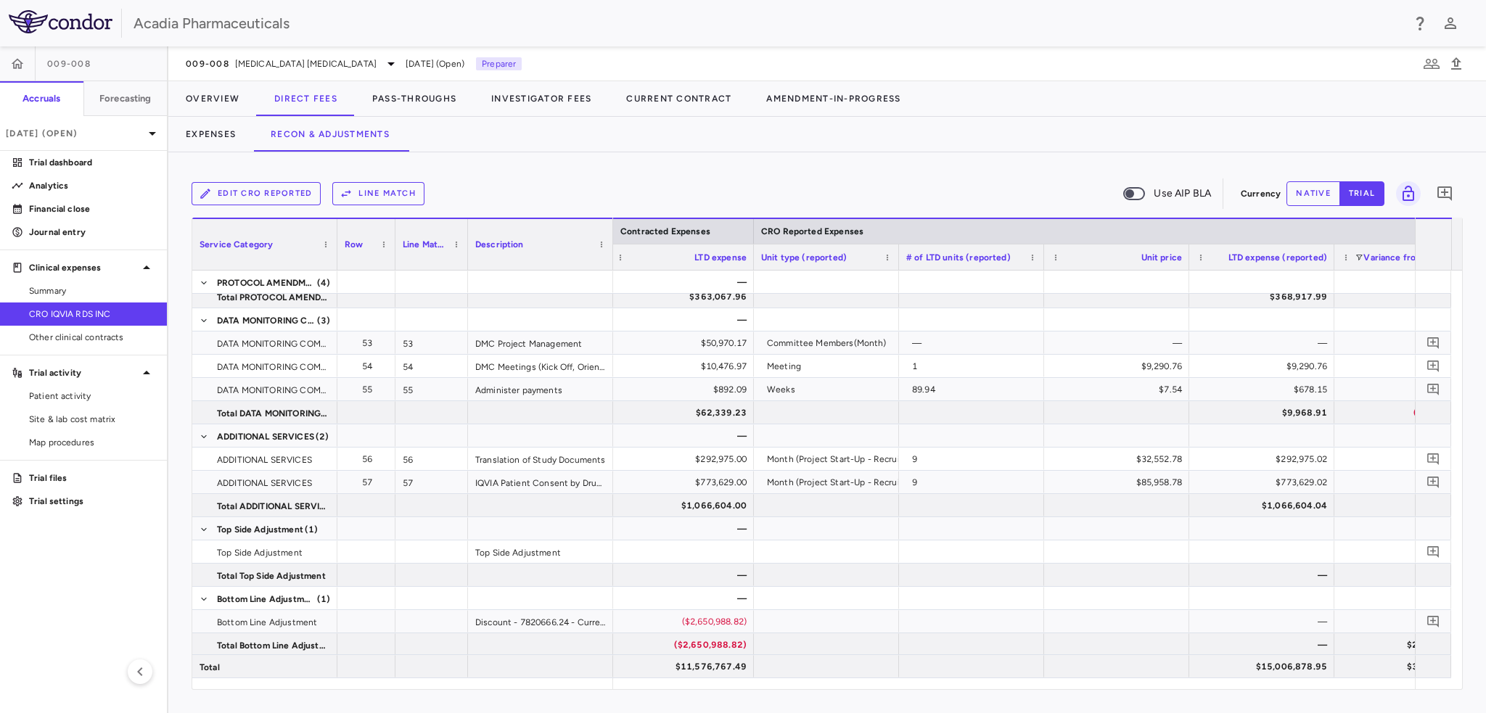
click at [1320, 198] on button "native" at bounding box center [1313, 193] width 54 height 25
click at [1261, 622] on div "$0.00" at bounding box center [1264, 621] width 125 height 23
type input "**********"
click at [1381, 614] on div at bounding box center [1406, 621] width 145 height 22
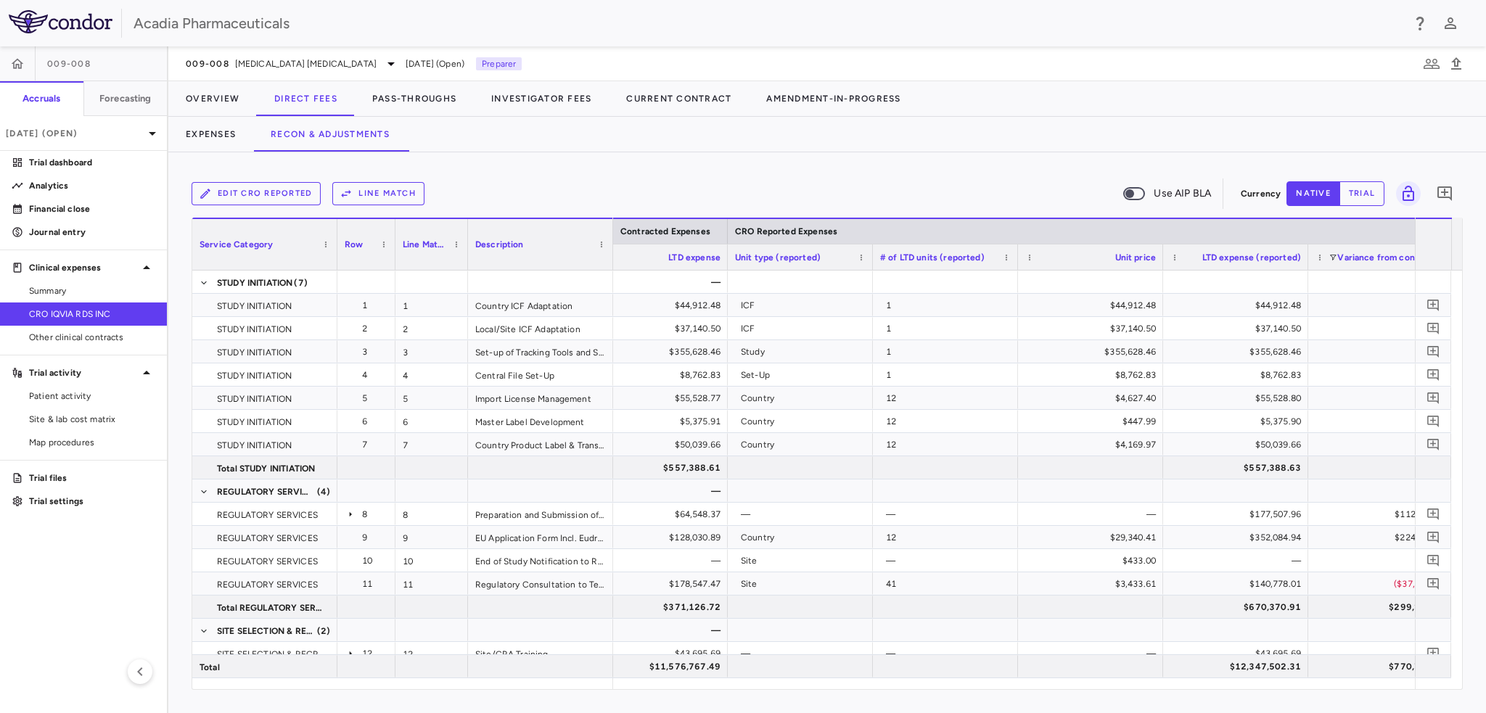
scroll to position [0, 1910]
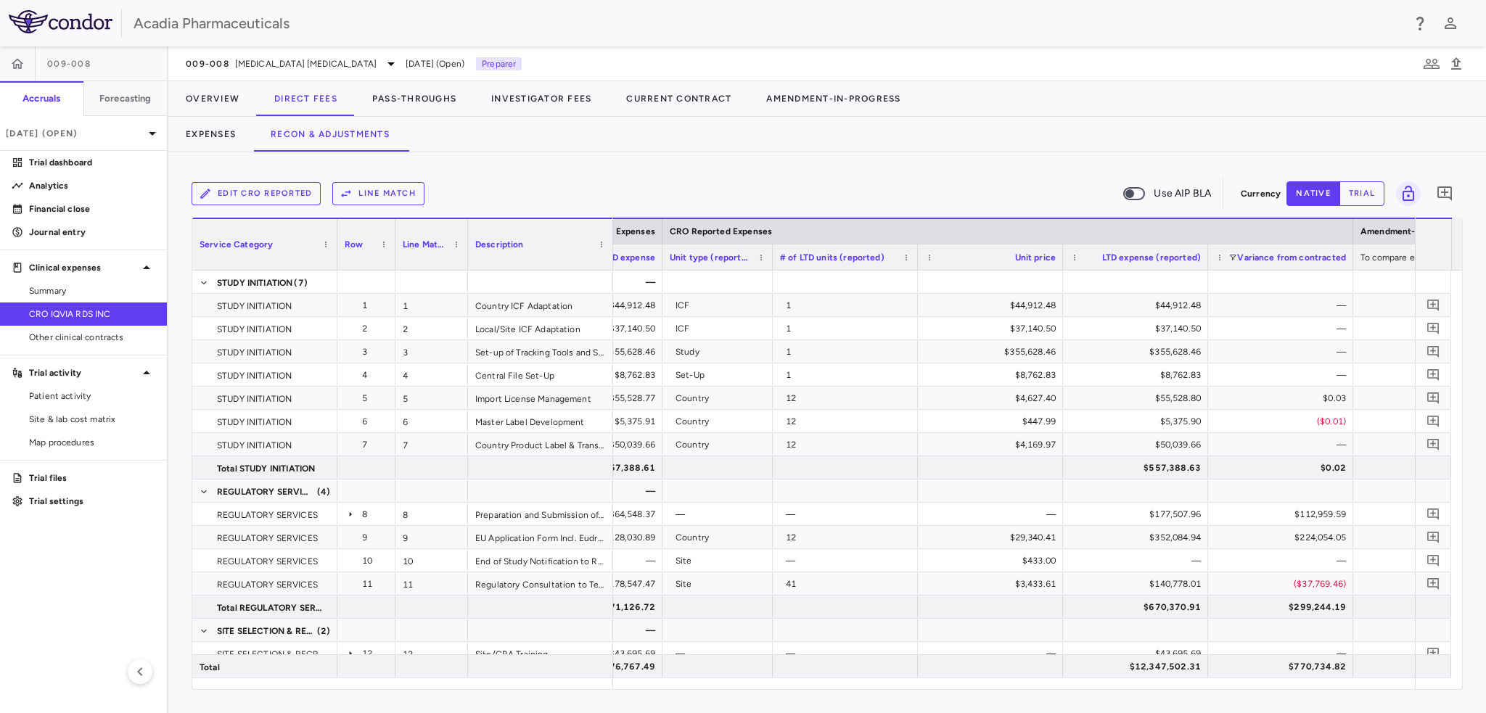
drag, startPoint x: 794, startPoint y: 261, endPoint x: 678, endPoint y: 287, distance: 119.5
click at [769, 263] on div at bounding box center [772, 256] width 6 height 25
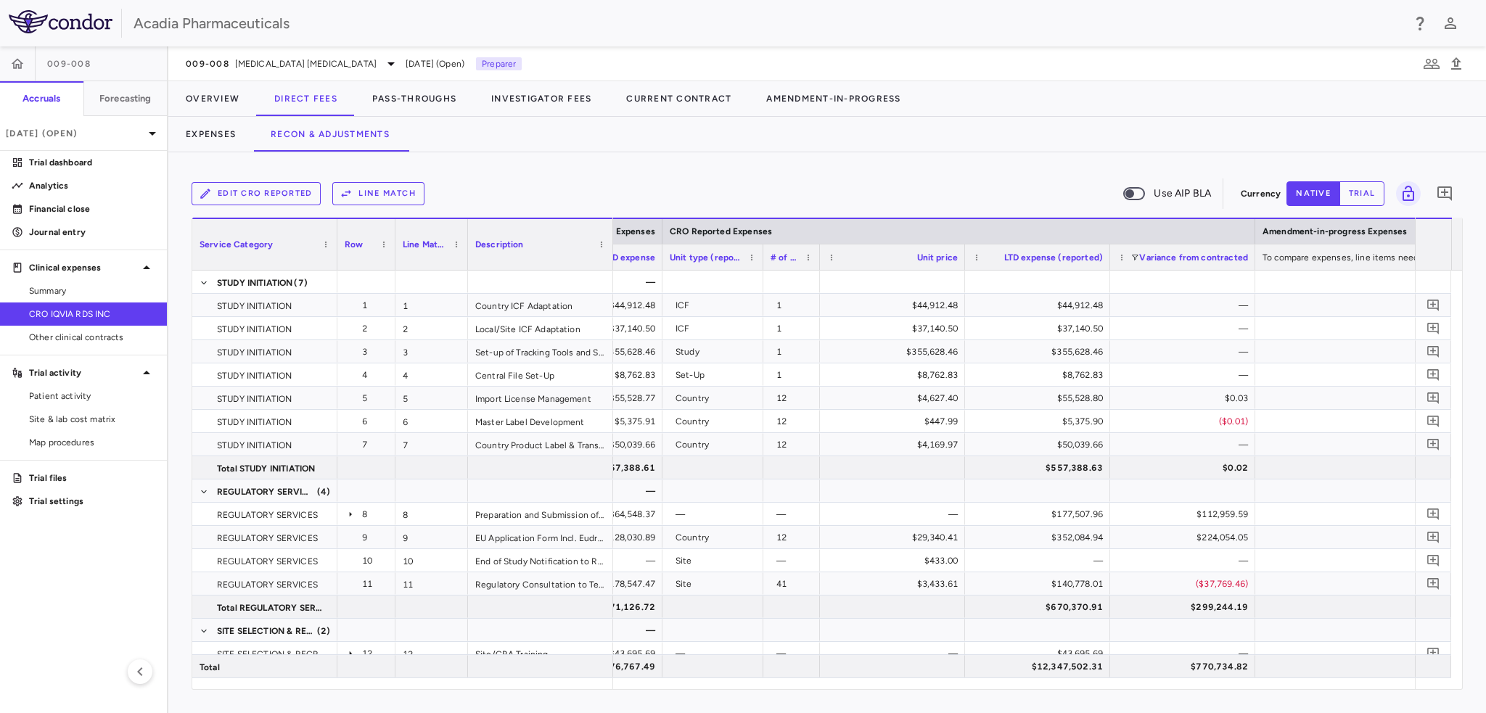
drag, startPoint x: 907, startPoint y: 267, endPoint x: 813, endPoint y: 277, distance: 94.1
click at [813, 277] on div "Service Category Row Line Match" at bounding box center [827, 454] width 1270 height 472
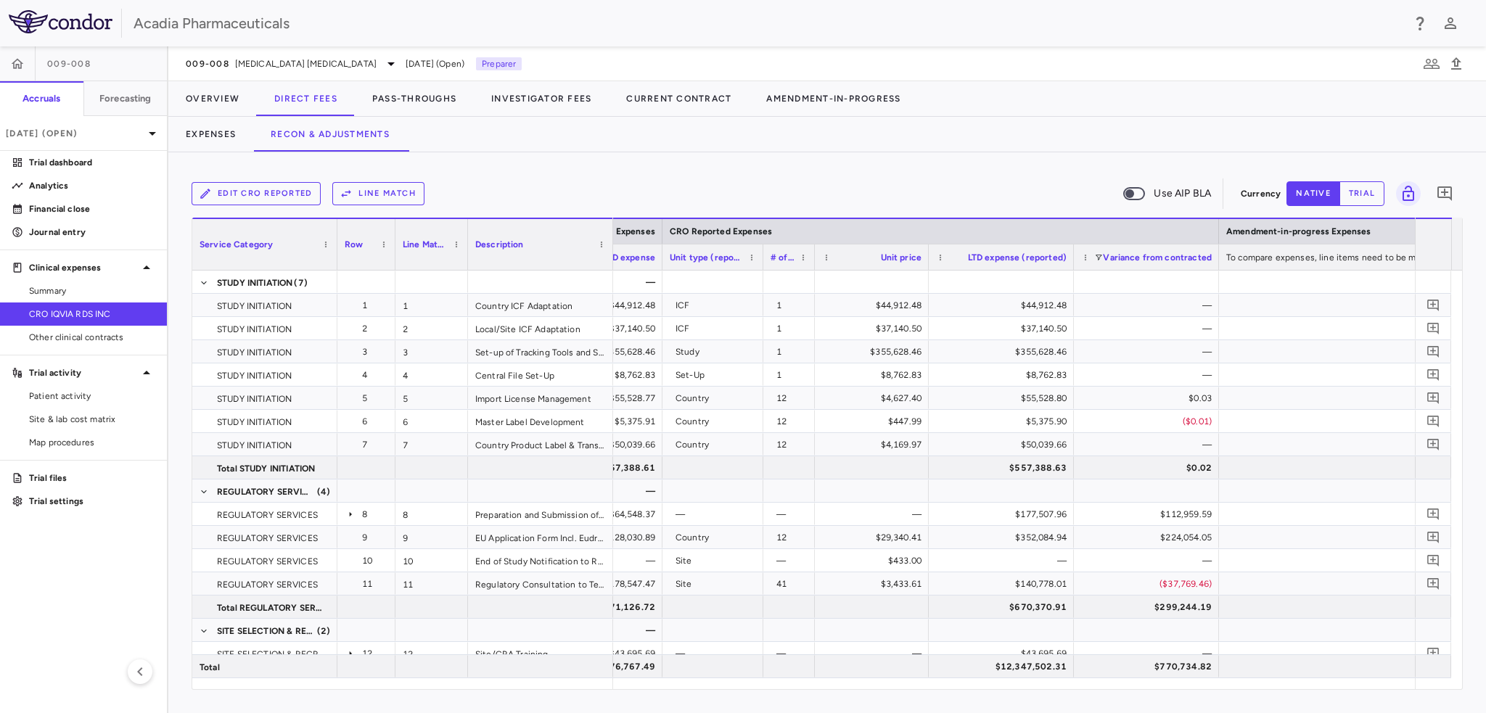
drag, startPoint x: 957, startPoint y: 266, endPoint x: 917, endPoint y: 263, distance: 40.1
click at [925, 262] on div at bounding box center [928, 256] width 6 height 25
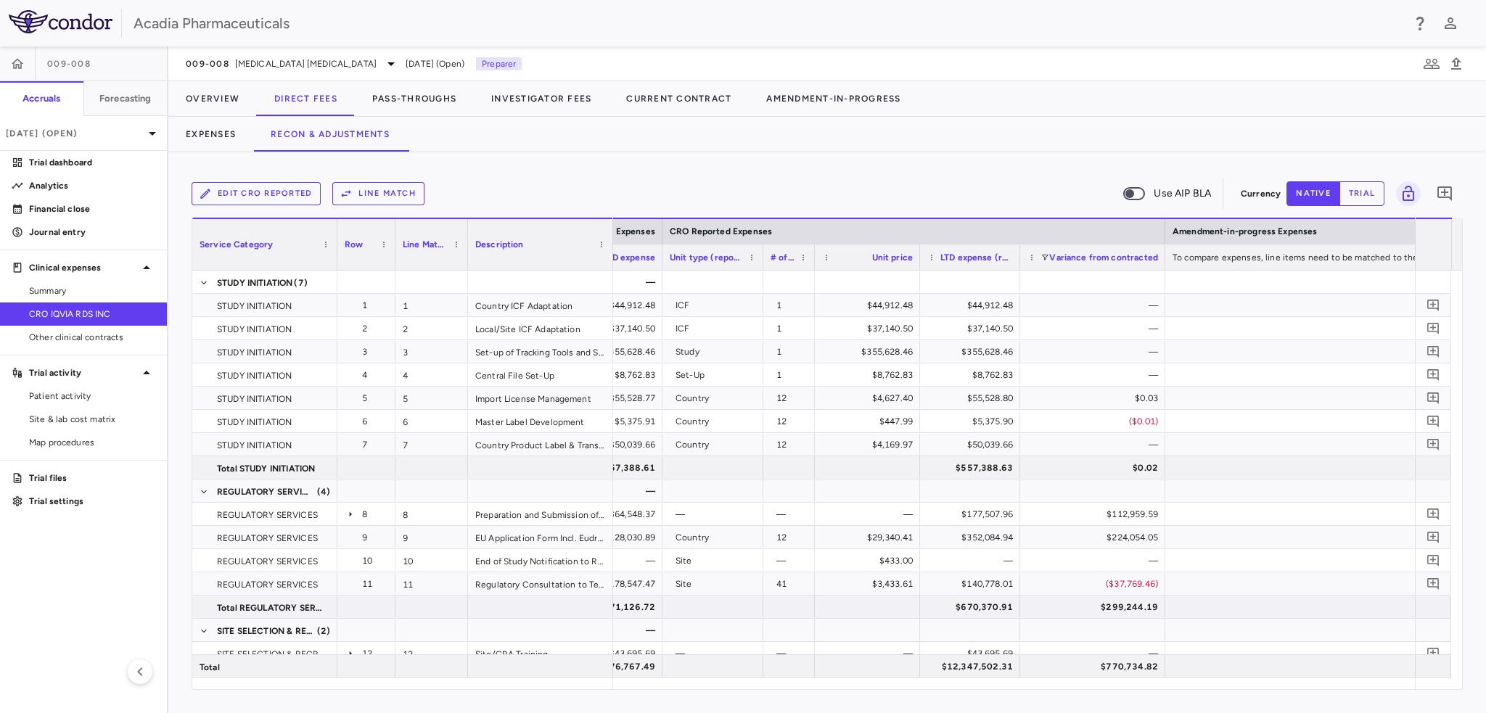
drag, startPoint x: 1062, startPoint y: 267, endPoint x: 1017, endPoint y: 263, distance: 45.1
click at [1017, 263] on div at bounding box center [1019, 256] width 6 height 25
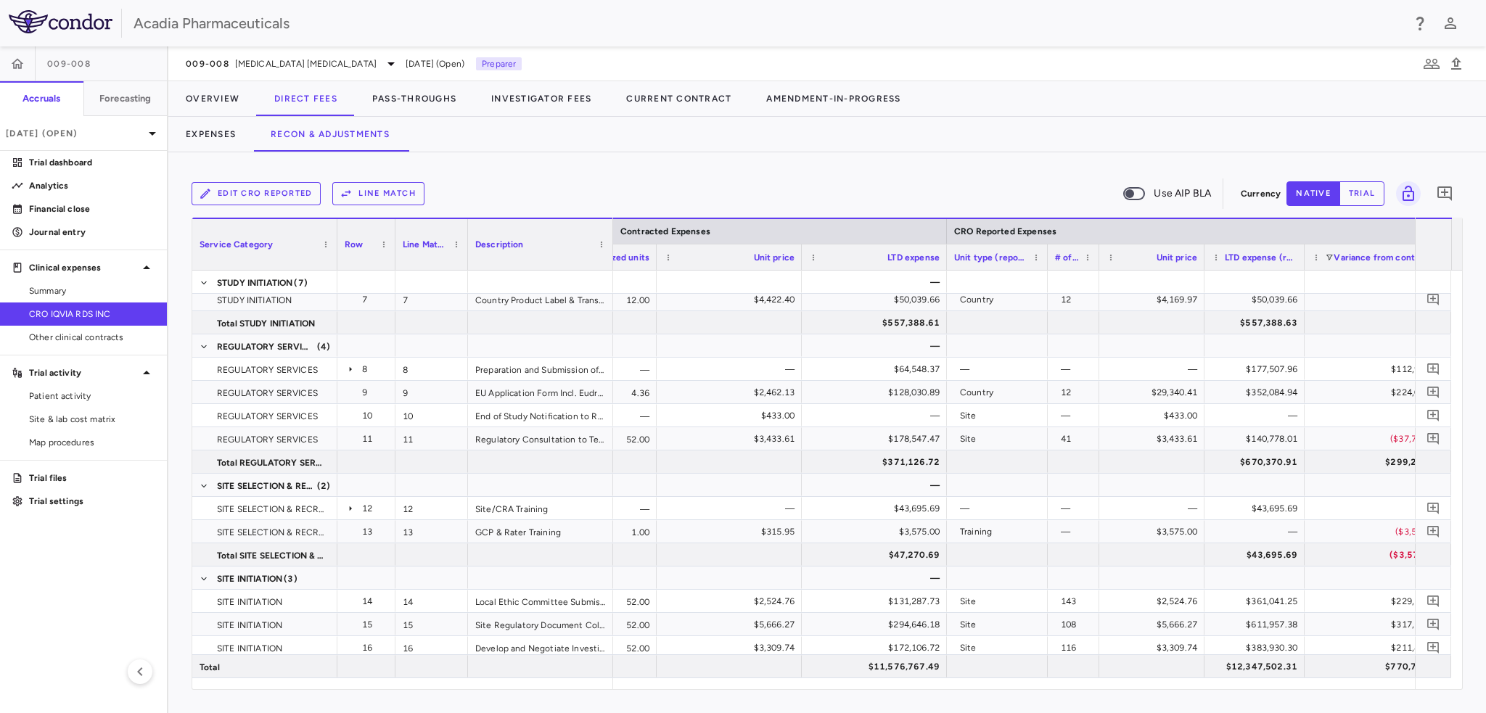
scroll to position [0, 1648]
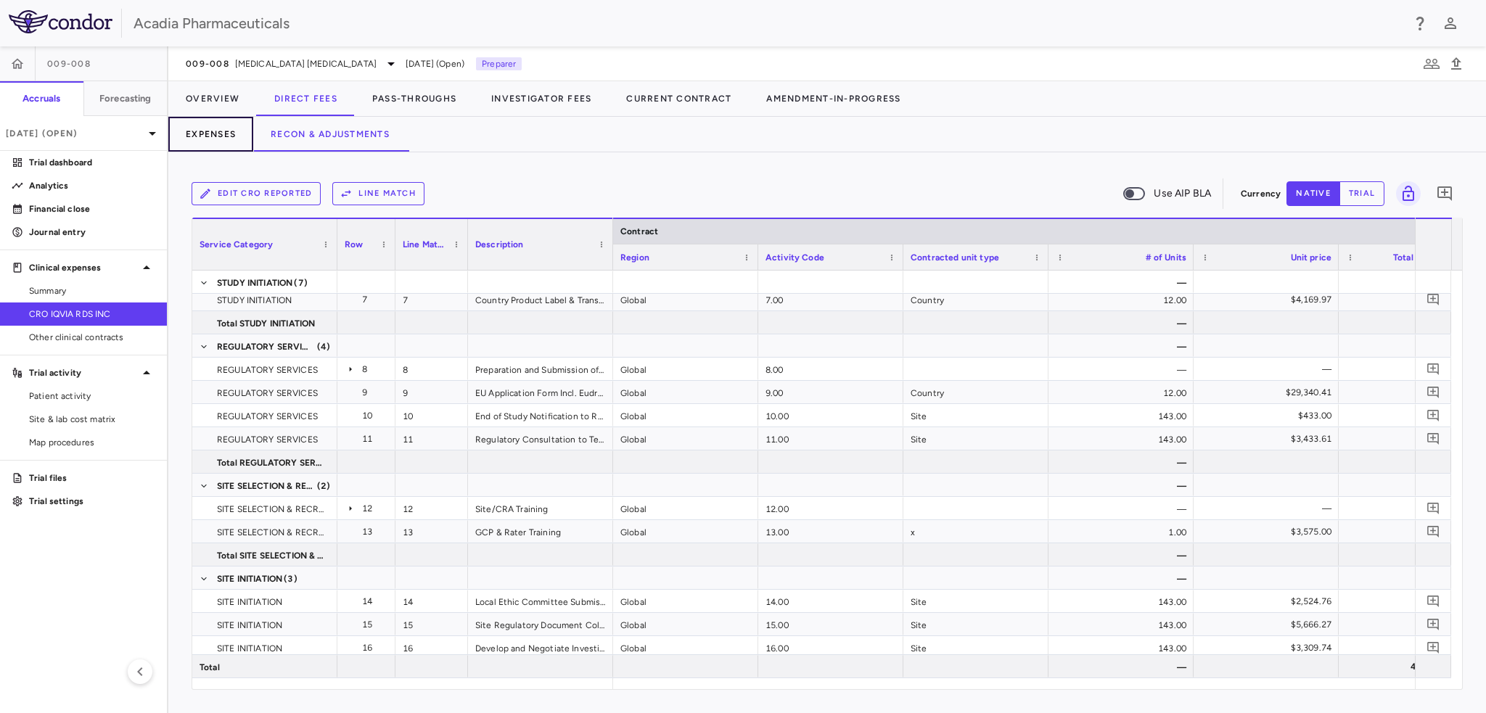
click at [222, 131] on button "Expenses" at bounding box center [210, 134] width 85 height 35
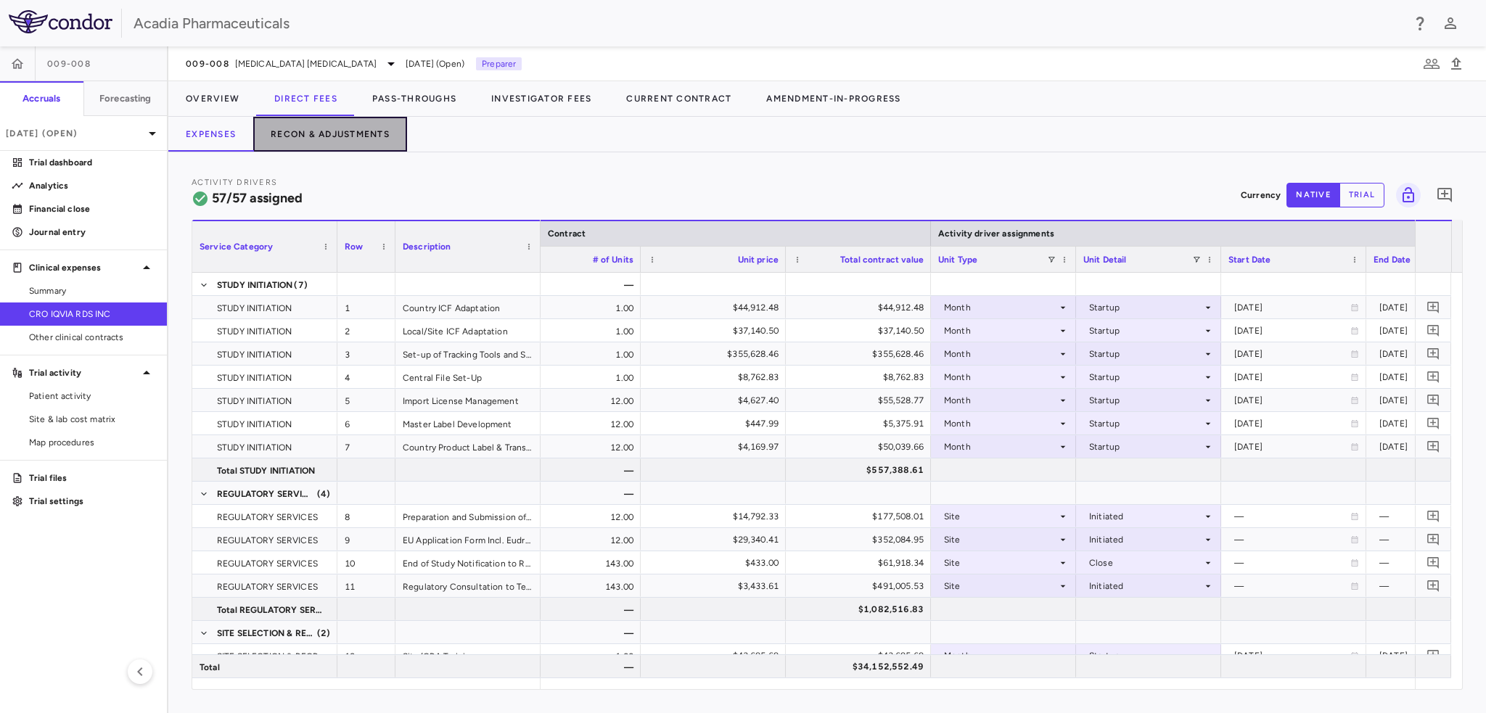
click at [321, 138] on button "Recon & Adjustments" at bounding box center [330, 134] width 154 height 35
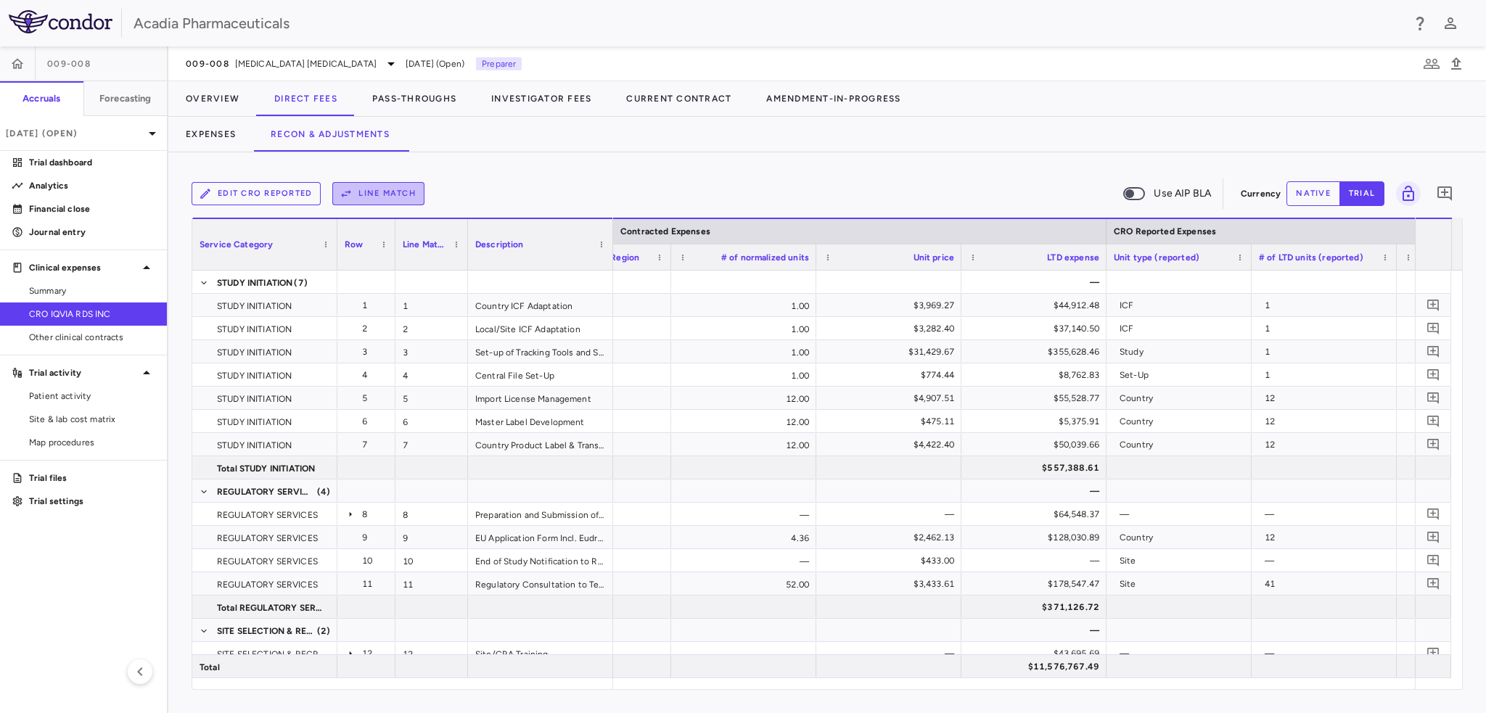
click at [384, 198] on button "Line Match" at bounding box center [378, 193] width 92 height 23
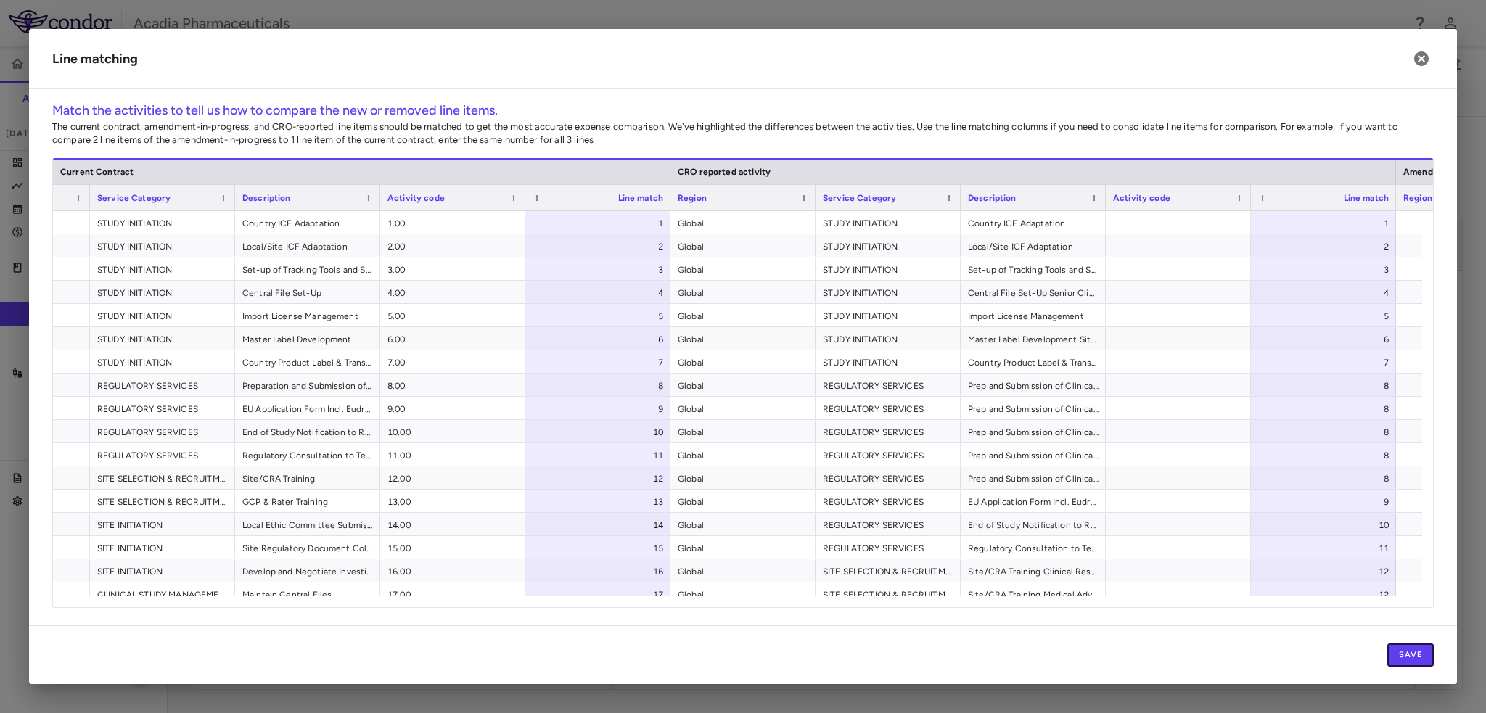
click at [1397, 657] on button "Save" at bounding box center [1410, 654] width 46 height 23
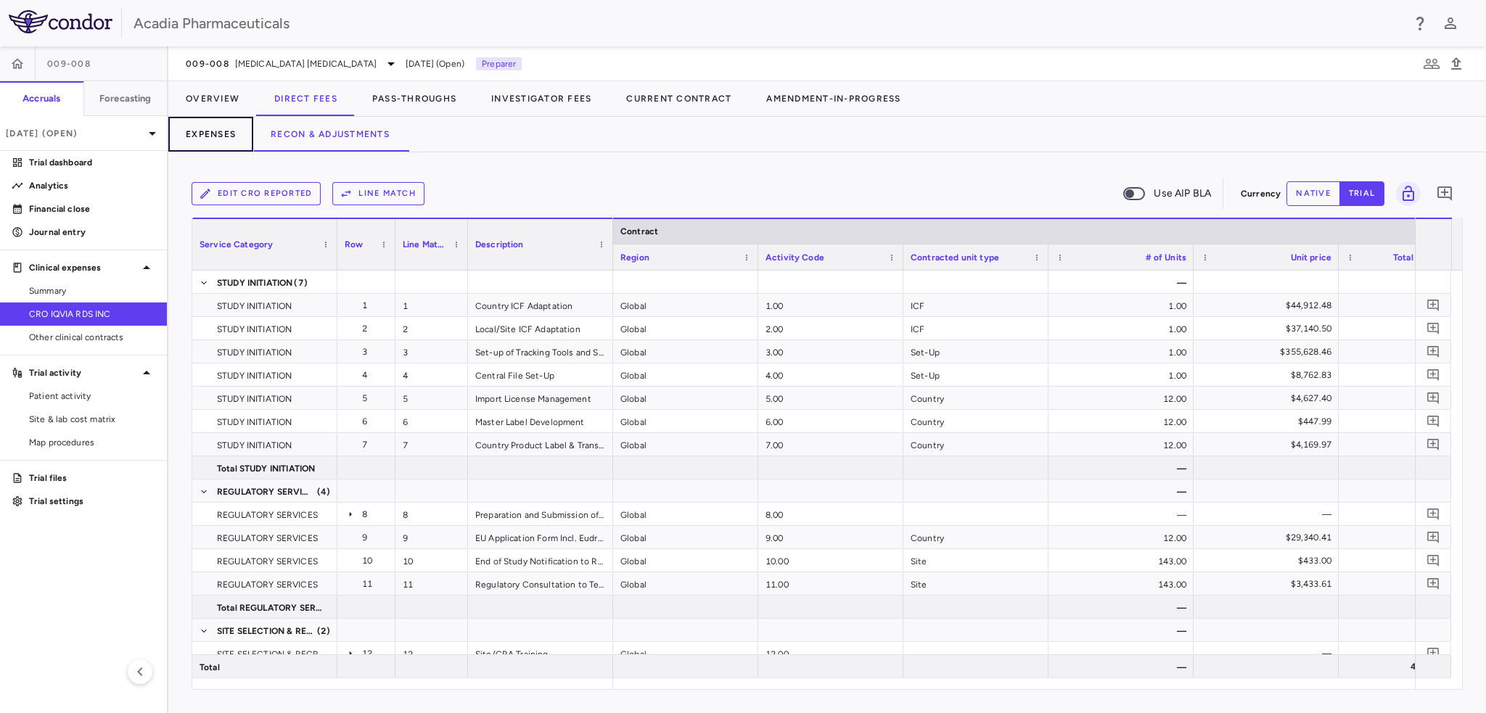
click at [229, 133] on button "Expenses" at bounding box center [210, 134] width 85 height 35
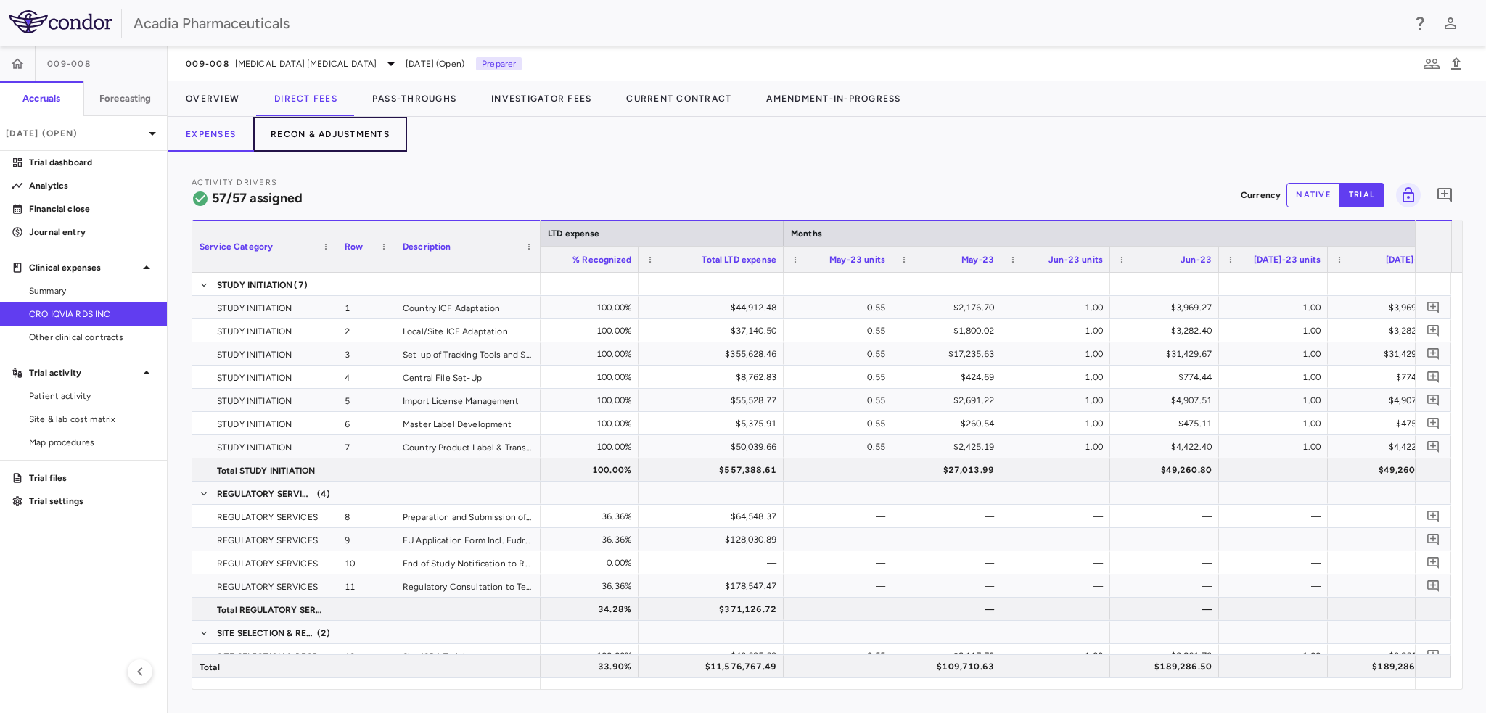
click at [336, 132] on button "Recon & Adjustments" at bounding box center [330, 134] width 154 height 35
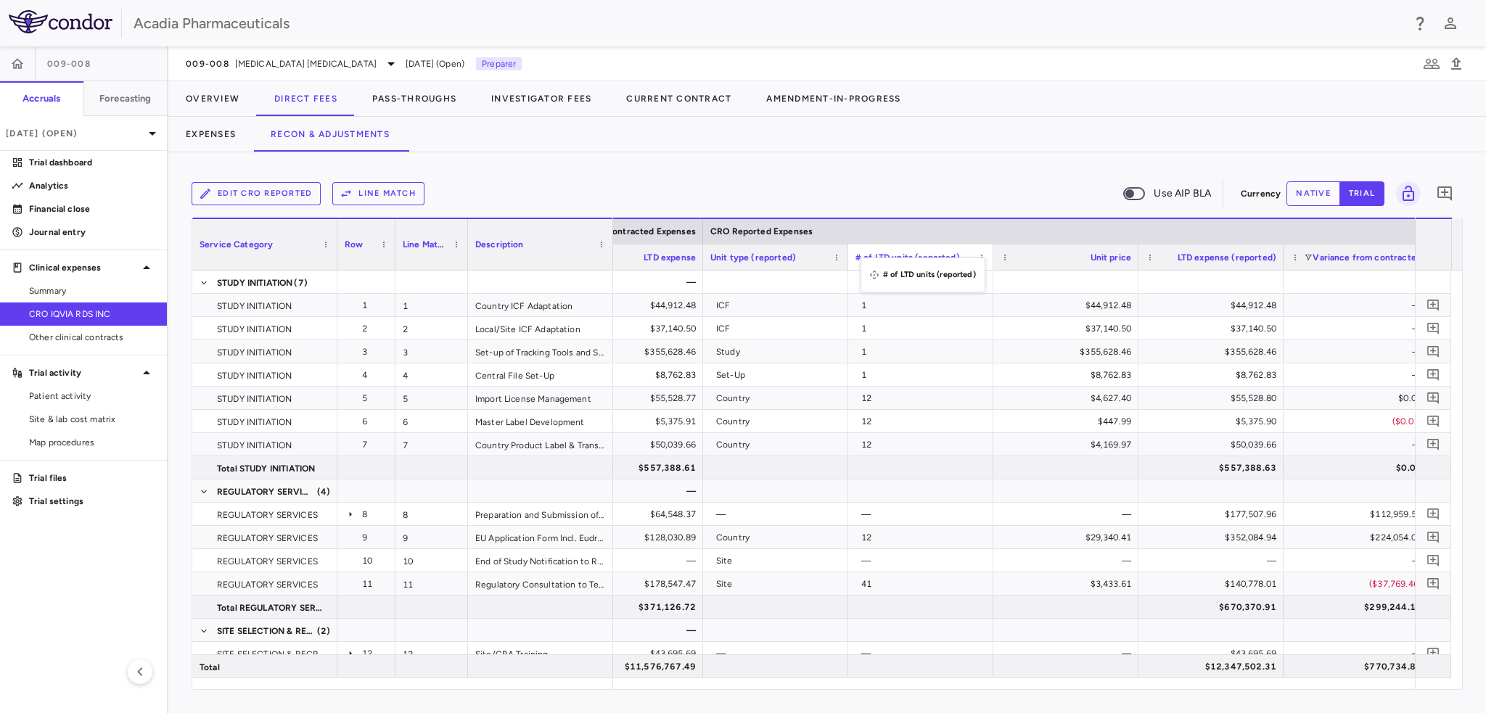
drag, startPoint x: 847, startPoint y: 264, endPoint x: 868, endPoint y: 266, distance: 20.4
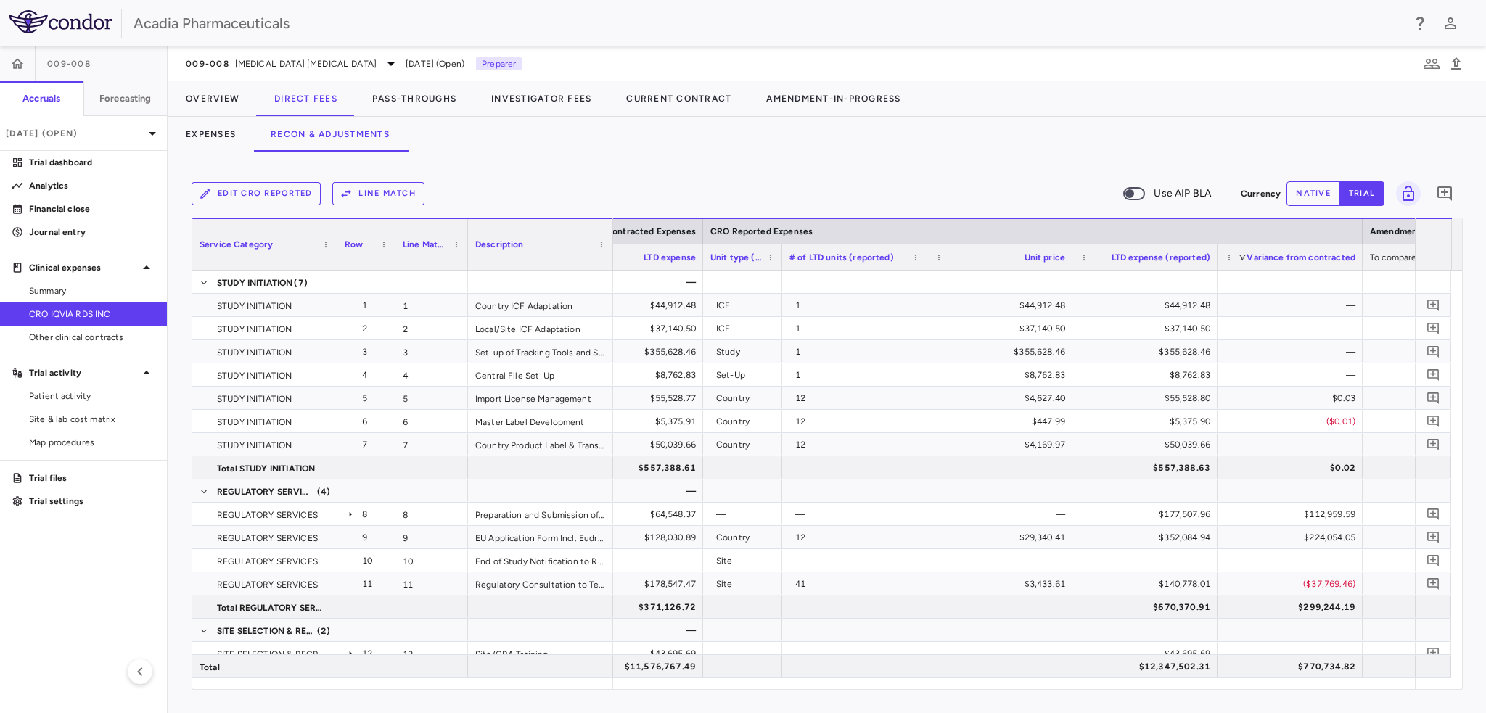
drag, startPoint x: 844, startPoint y: 263, endPoint x: 778, endPoint y: 263, distance: 66.0
click at [778, 263] on div at bounding box center [781, 256] width 6 height 25
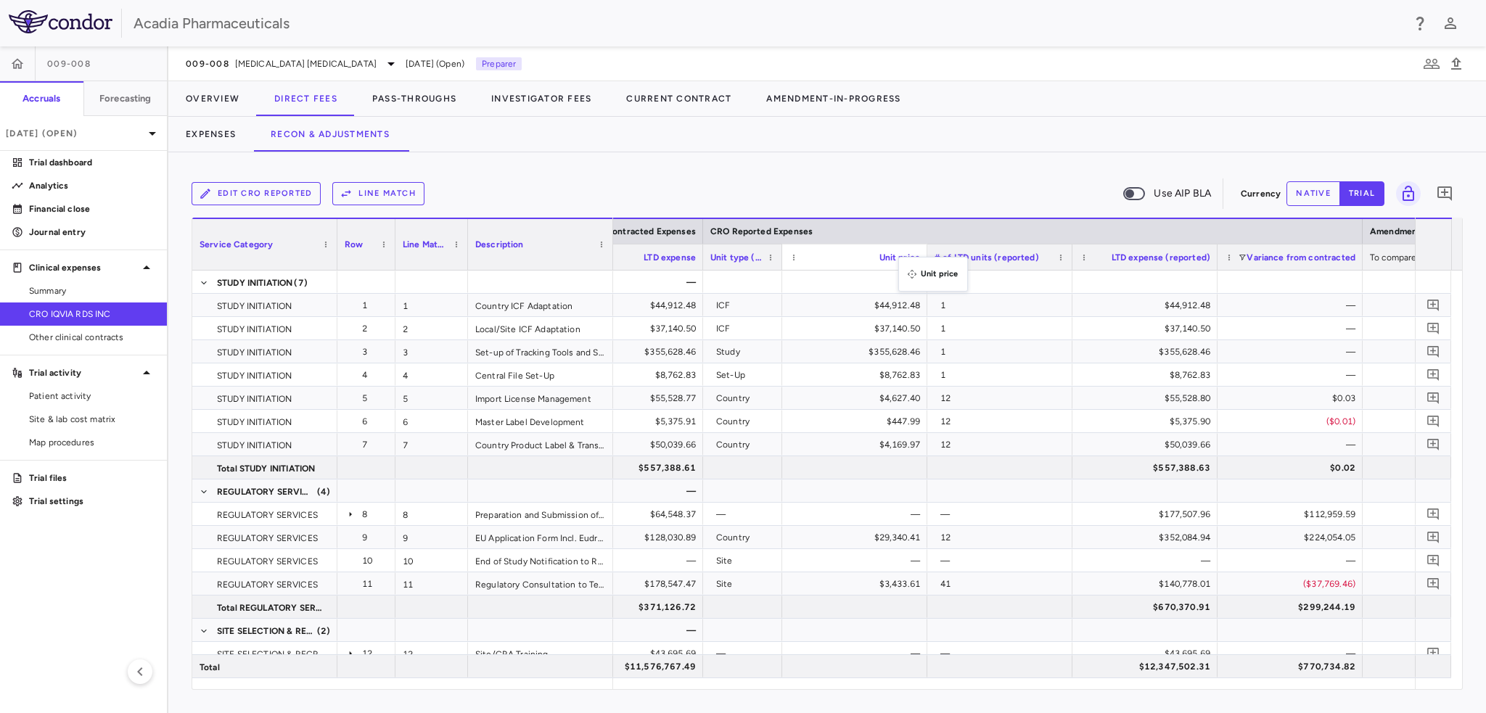
drag, startPoint x: 926, startPoint y: 263, endPoint x: 900, endPoint y: 266, distance: 26.9
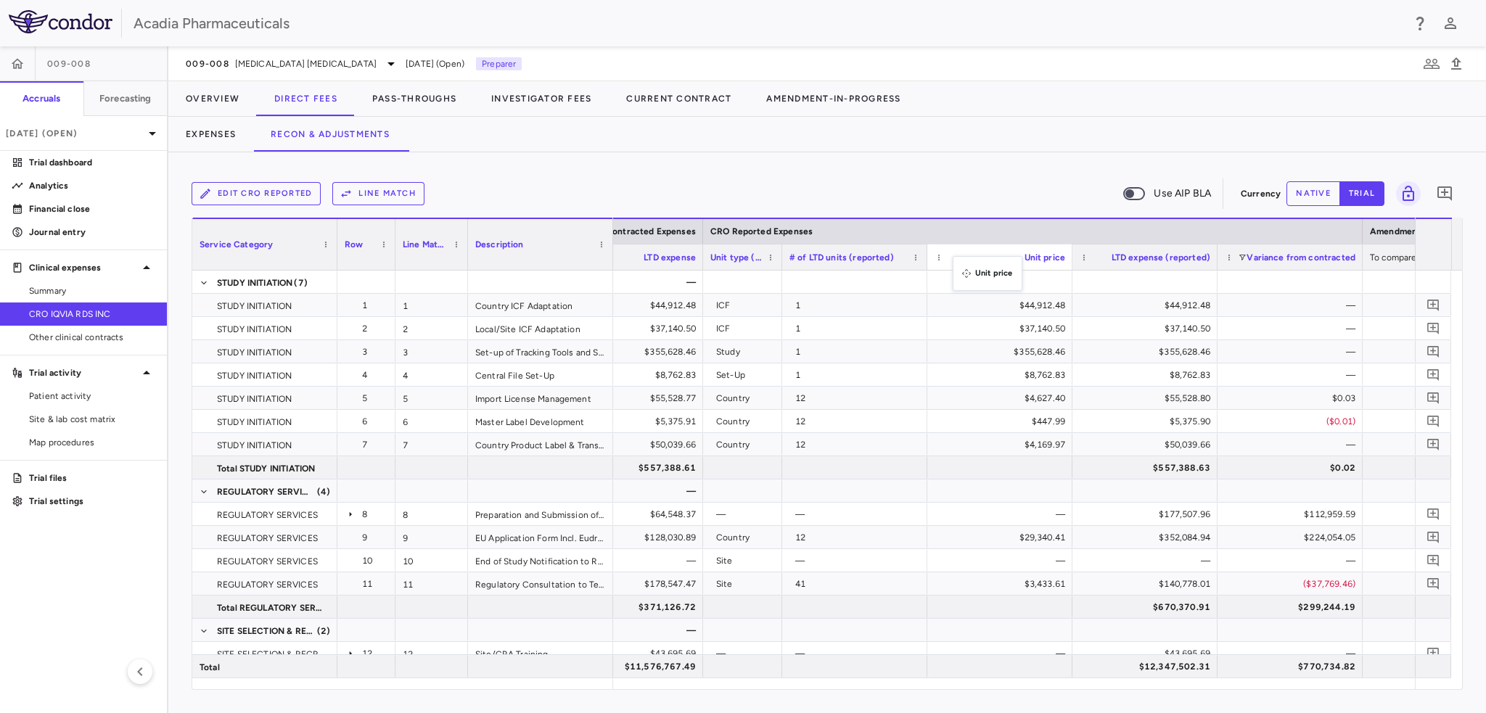
drag, startPoint x: 919, startPoint y: 266, endPoint x: 964, endPoint y: 264, distance: 45.0
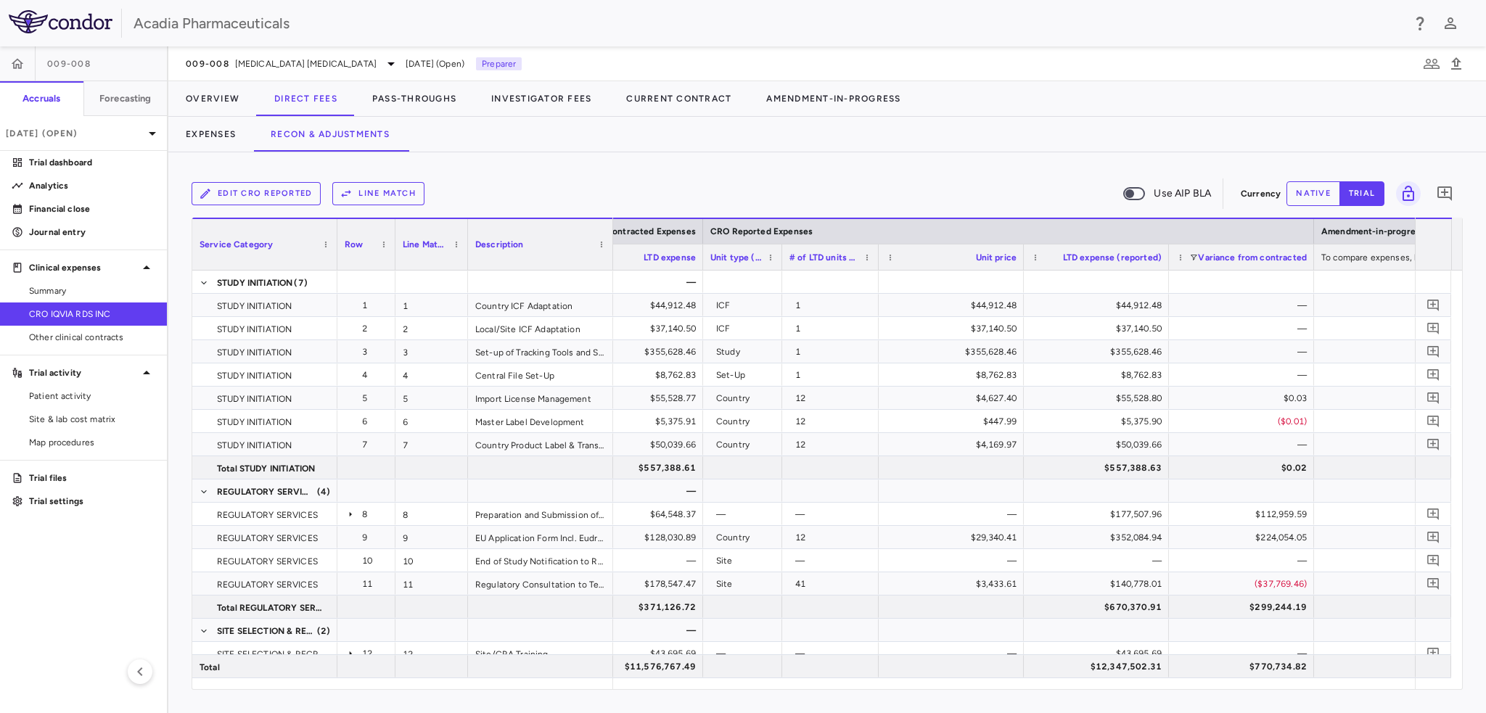
drag, startPoint x: 923, startPoint y: 264, endPoint x: 869, endPoint y: 263, distance: 53.7
click at [875, 263] on div at bounding box center [878, 256] width 6 height 25
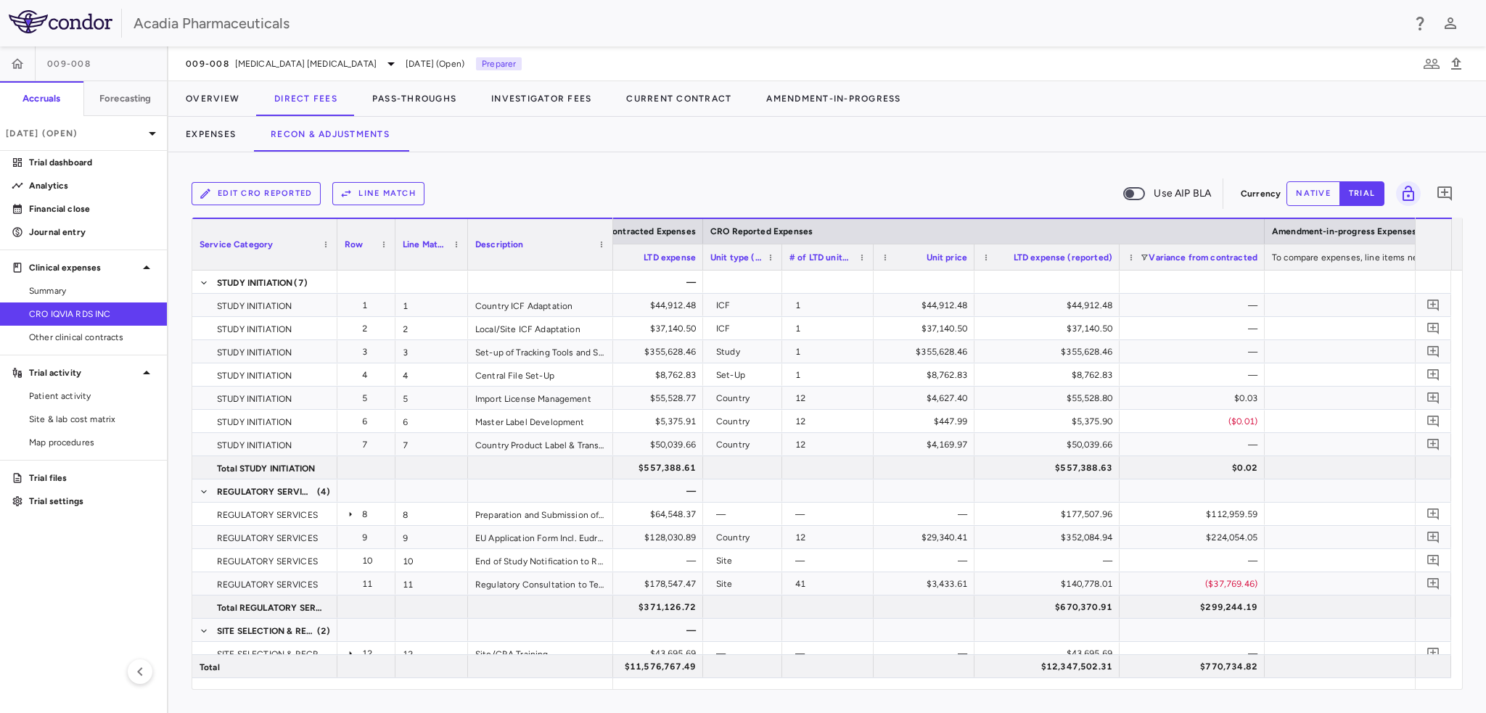
drag, startPoint x: 1016, startPoint y: 265, endPoint x: 972, endPoint y: 272, distance: 44.8
click at [972, 272] on div "Service Category Row Line Match" at bounding box center [827, 454] width 1270 height 472
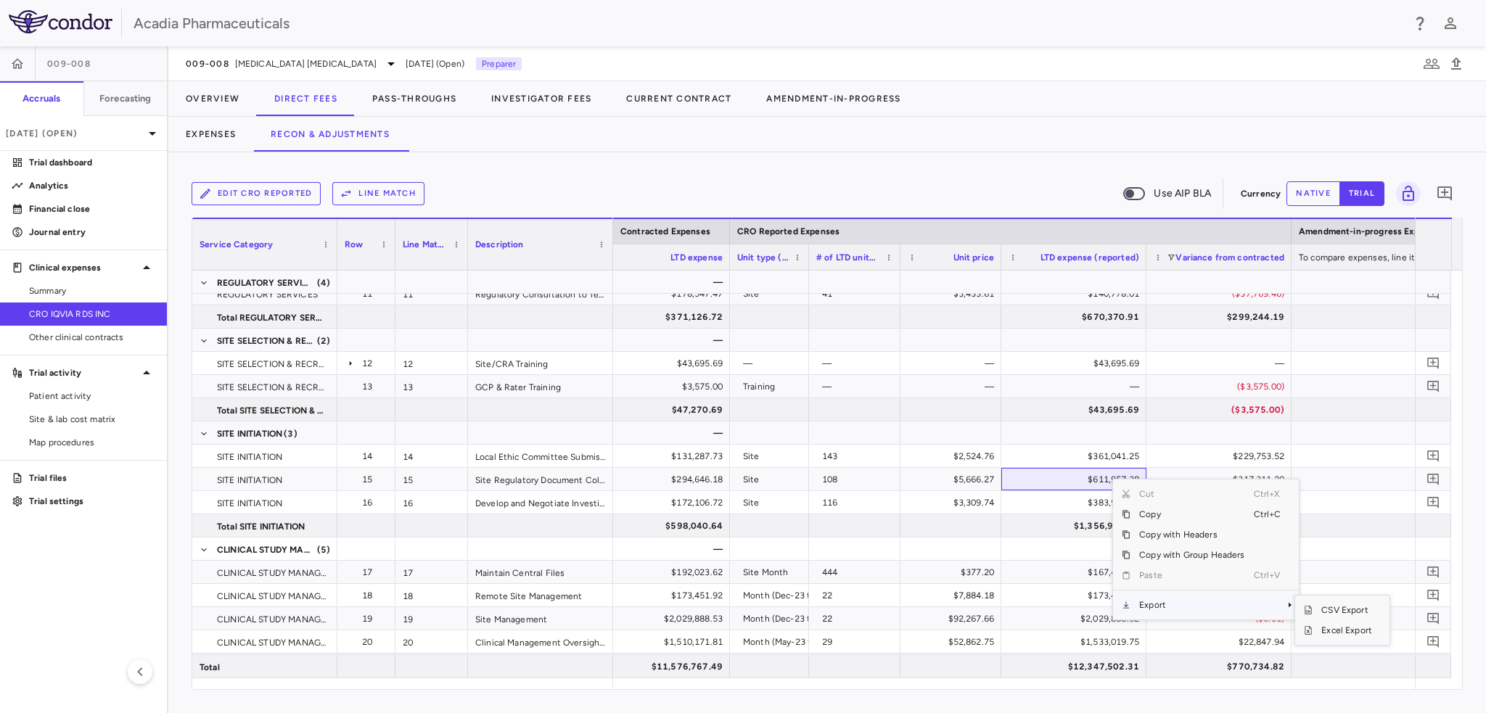
click at [1149, 606] on span "Export" at bounding box center [1191, 605] width 123 height 20
click at [1352, 628] on span "Excel Export" at bounding box center [1346, 630] width 68 height 20
